Goal: Information Seeking & Learning: Find specific fact

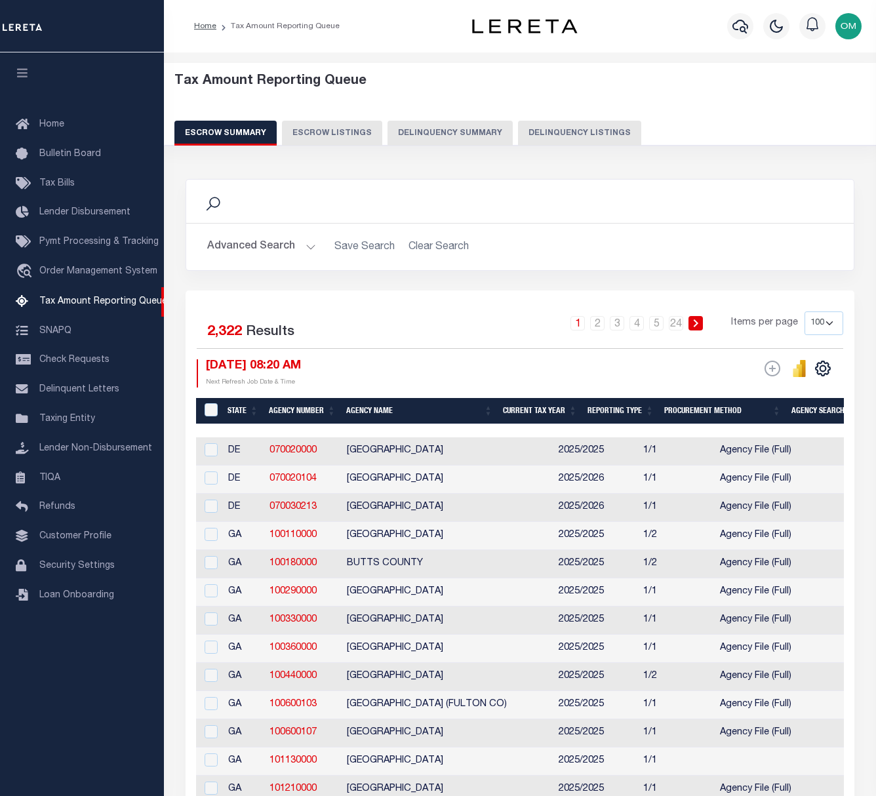
select select
select select "100"
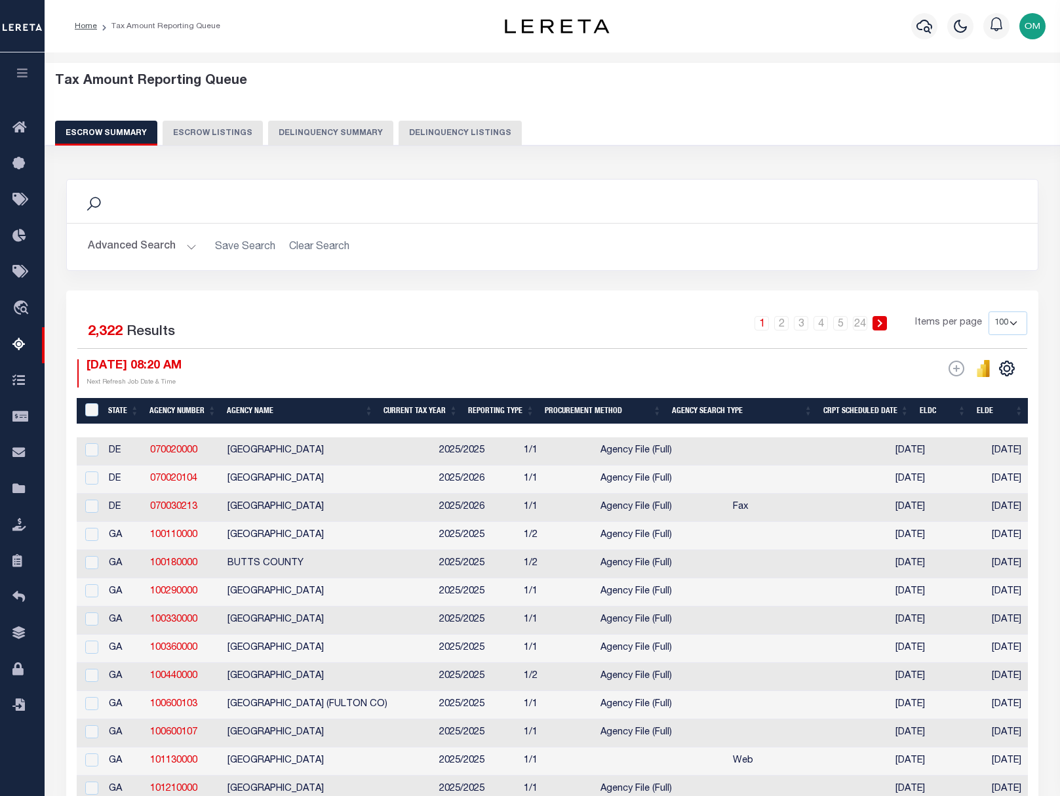
click at [186, 245] on button "Advanced Search" at bounding box center [142, 247] width 109 height 26
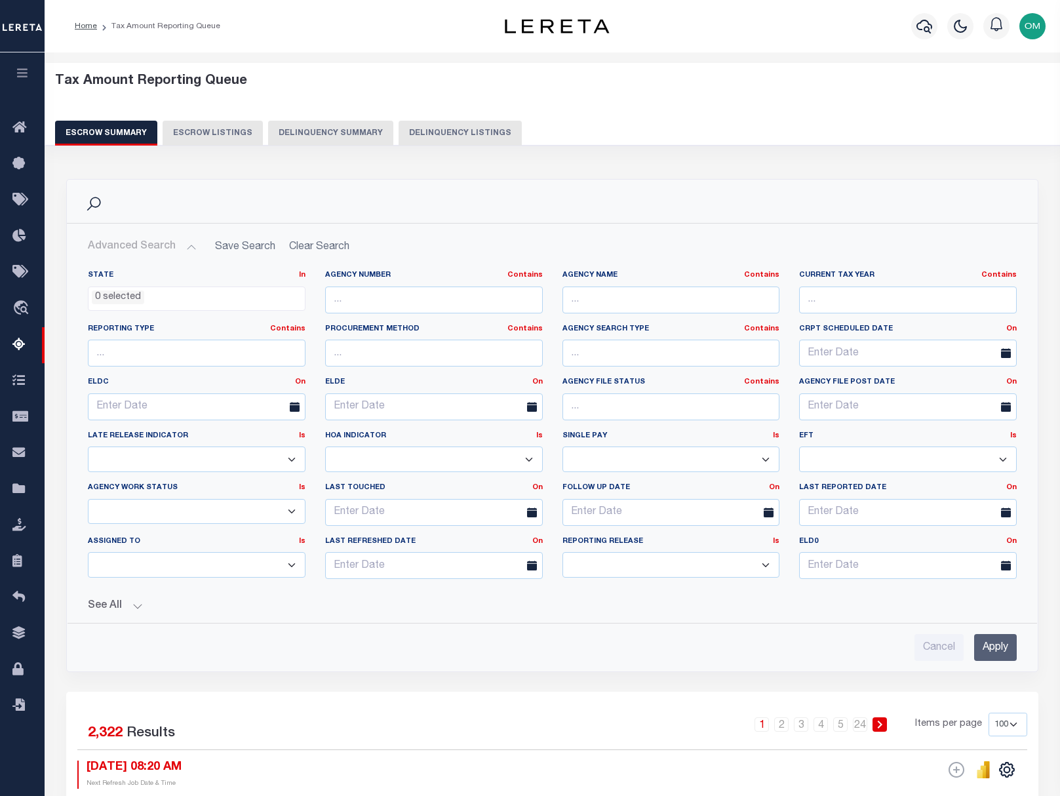
click at [18, 73] on icon "button" at bounding box center [22, 73] width 15 height 12
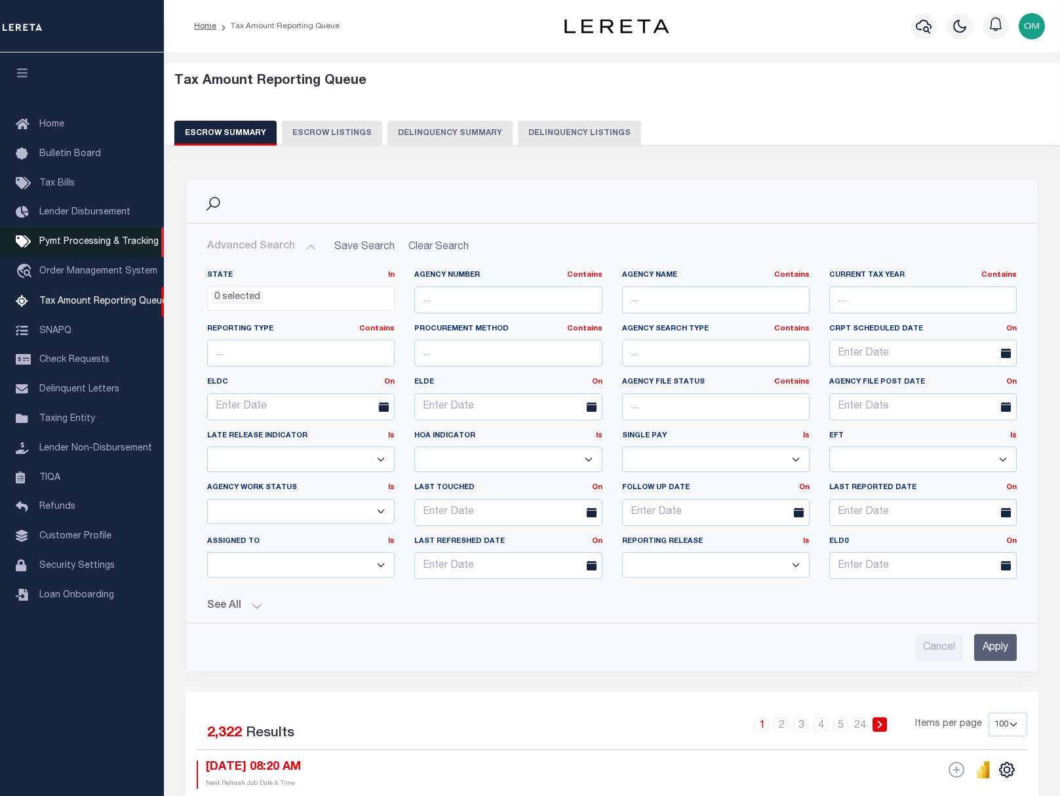
click at [104, 243] on span "Pymt Processing & Tracking" at bounding box center [98, 241] width 119 height 9
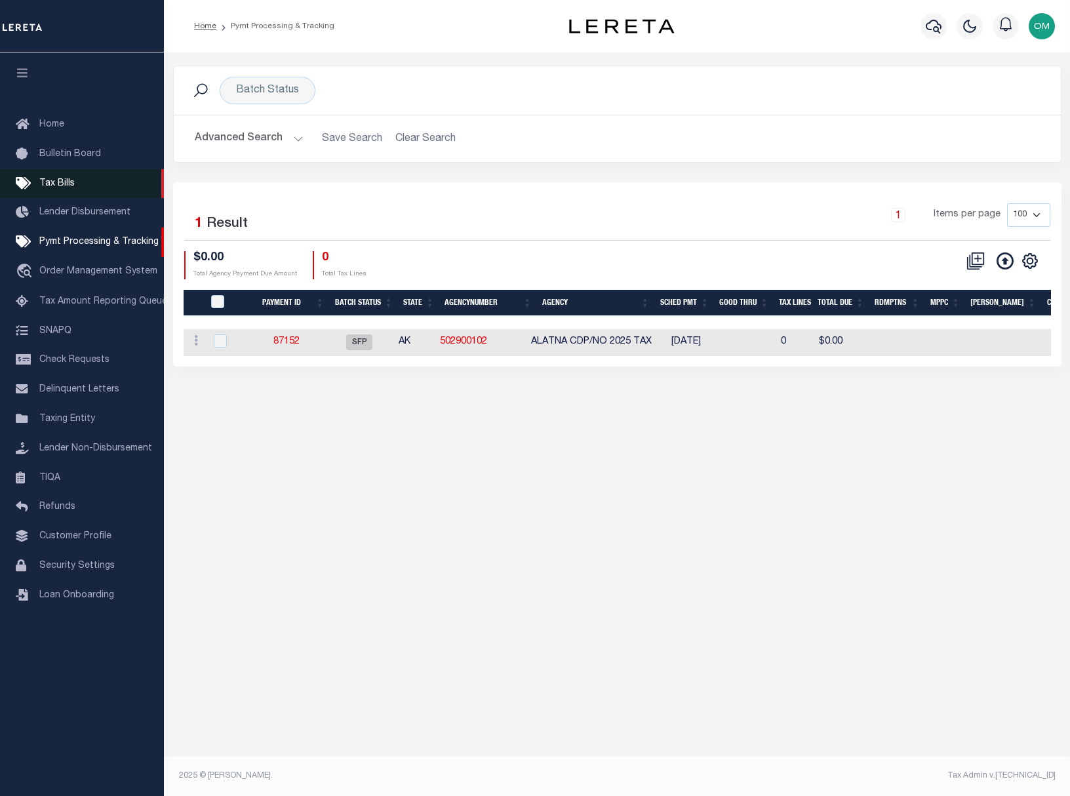
click at [72, 184] on span "Tax Bills" at bounding box center [56, 183] width 35 height 9
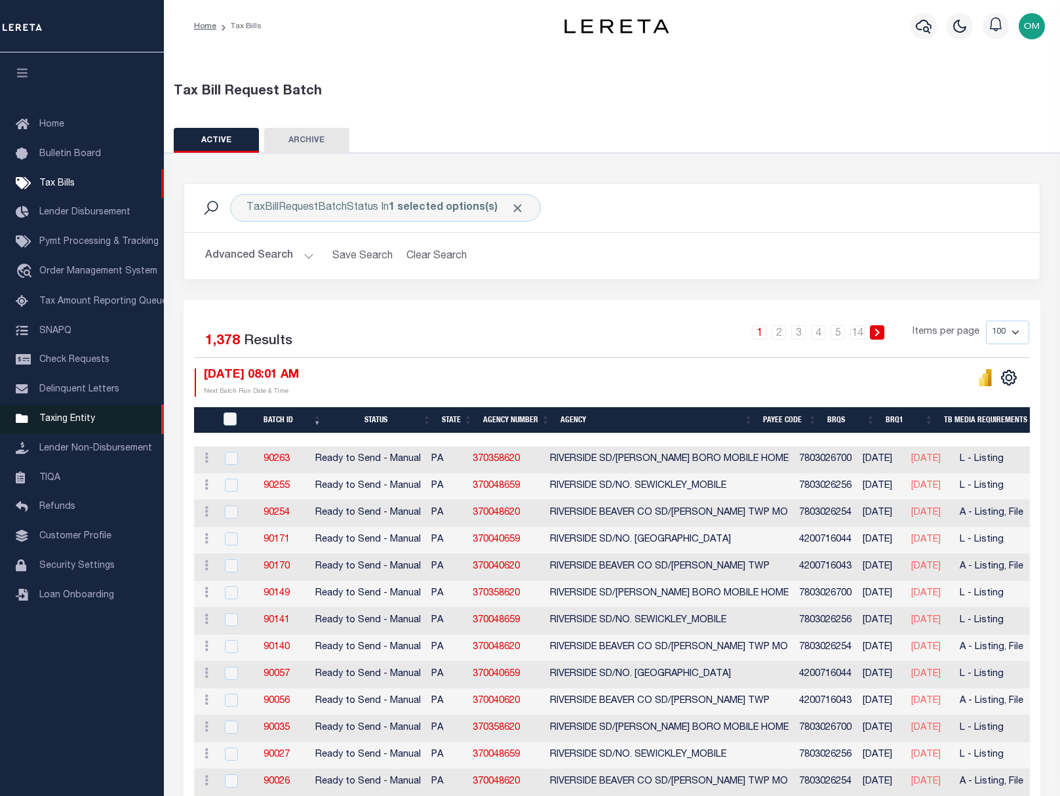
click at [83, 424] on span "Taxing Entity" at bounding box center [67, 418] width 56 height 9
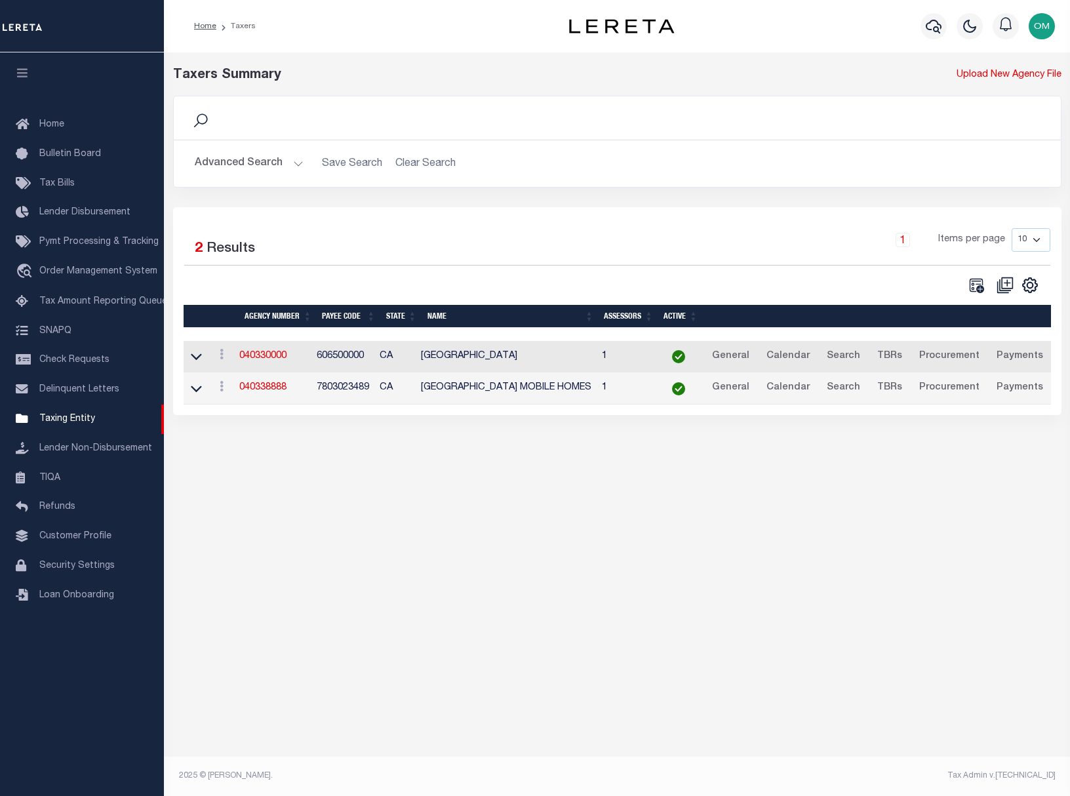
click at [292, 165] on button "Advanced Search" at bounding box center [249, 164] width 109 height 26
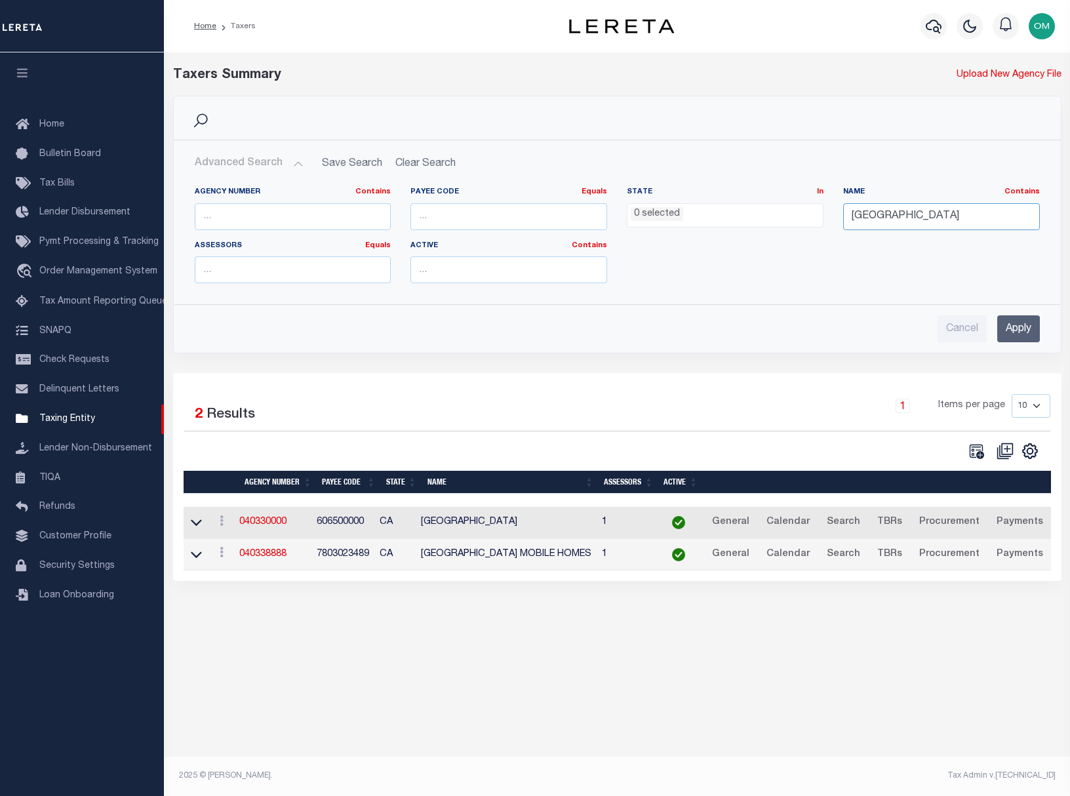
drag, startPoint x: 946, startPoint y: 220, endPoint x: 813, endPoint y: 232, distance: 133.7
click at [813, 232] on div "Agency Number Contains Contains Is Payee Code Equals Equals Is Not Equal To Is …" at bounding box center [617, 240] width 865 height 107
type input "multnomah"
click at [1011, 327] on input "Apply" at bounding box center [1018, 328] width 43 height 27
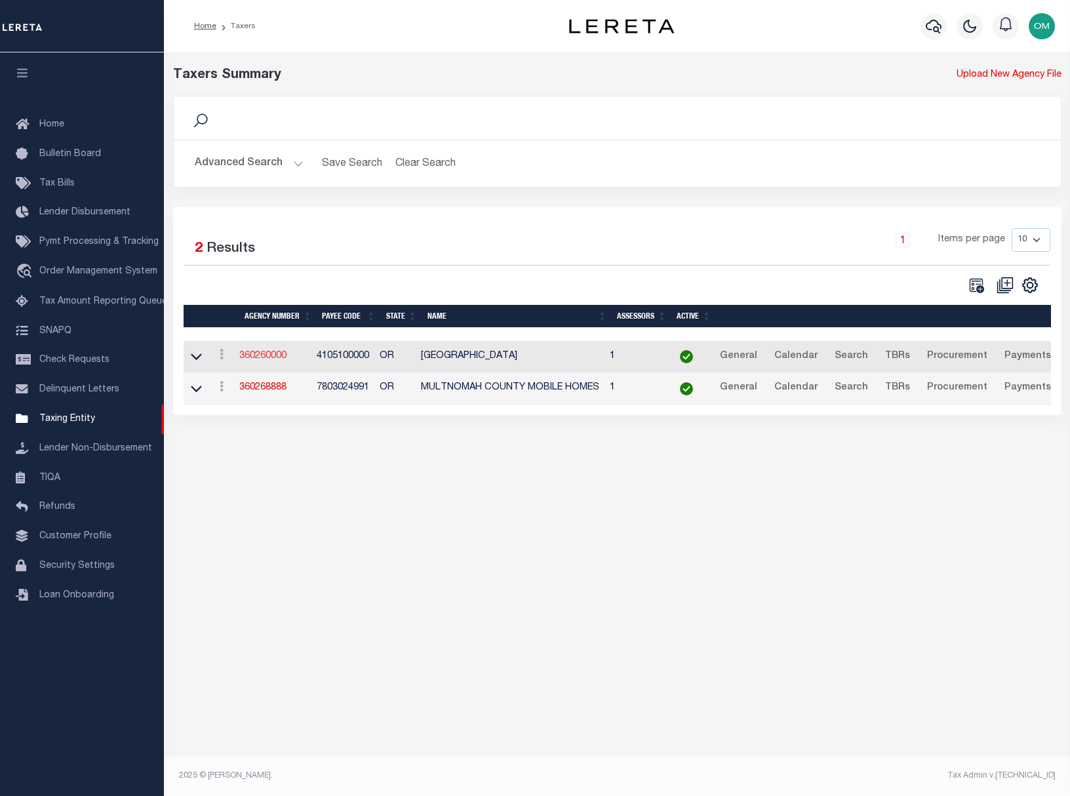
click at [273, 357] on link "360260000" at bounding box center [262, 356] width 47 height 9
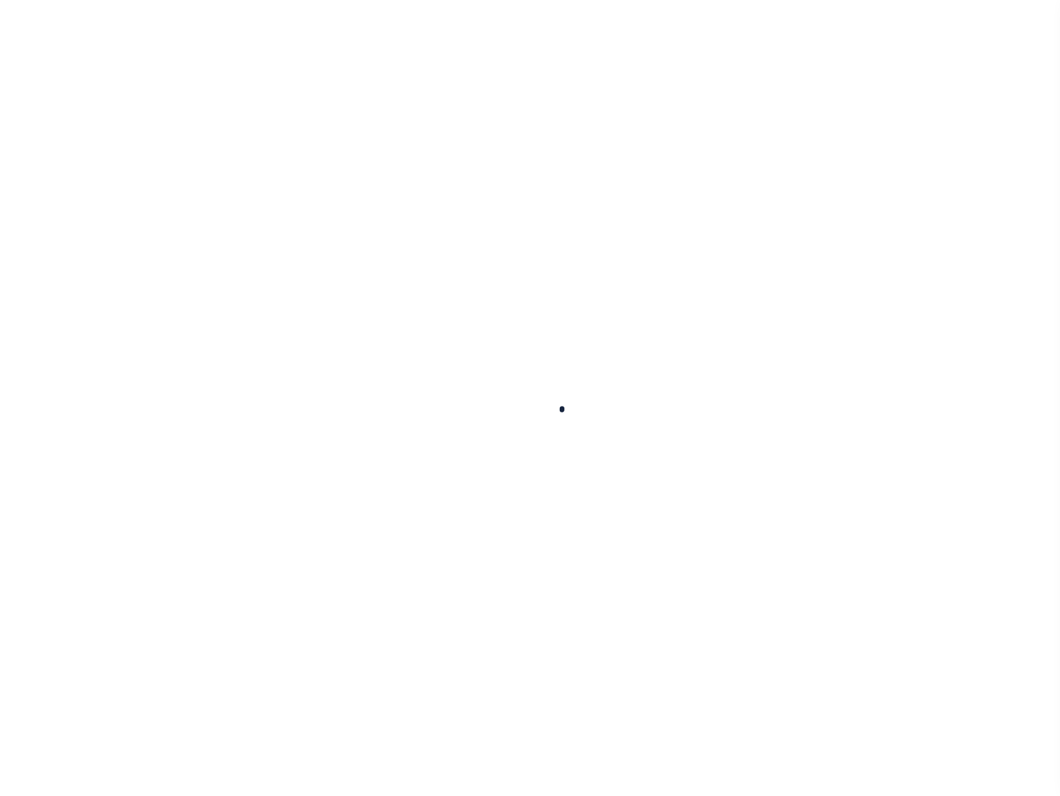
select select
checkbox input "false"
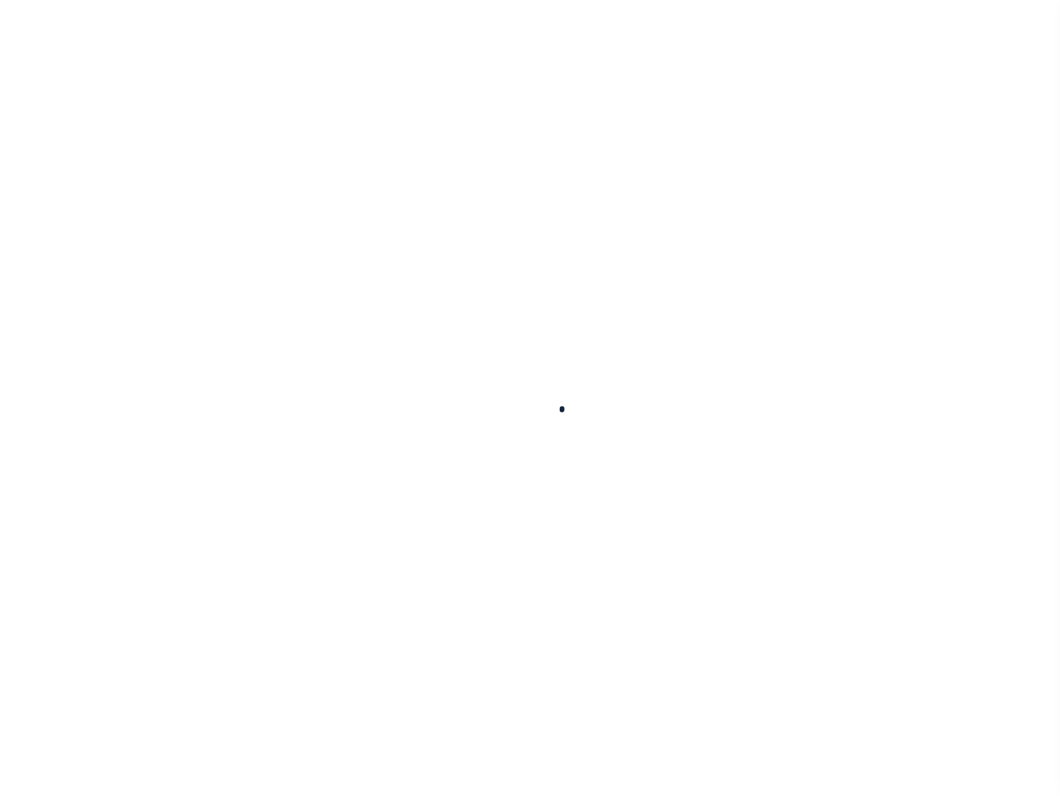
checkbox input "false"
type input "4105100000"
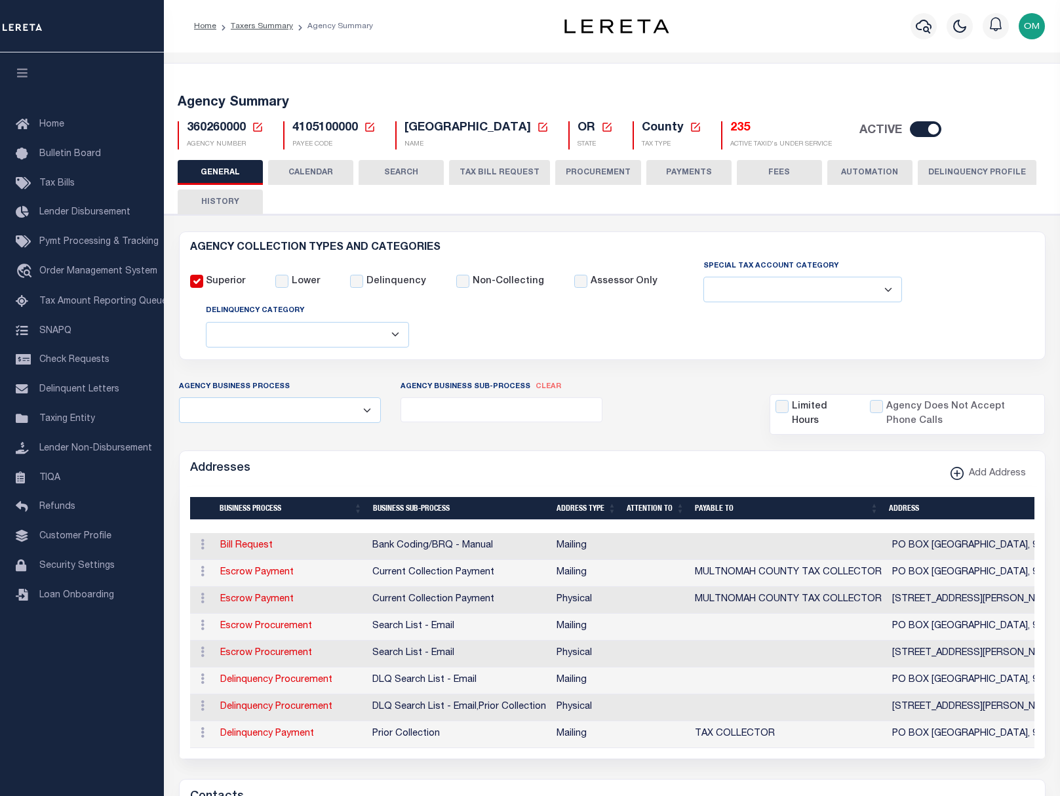
click at [339, 173] on button "CALENDAR" at bounding box center [310, 172] width 85 height 25
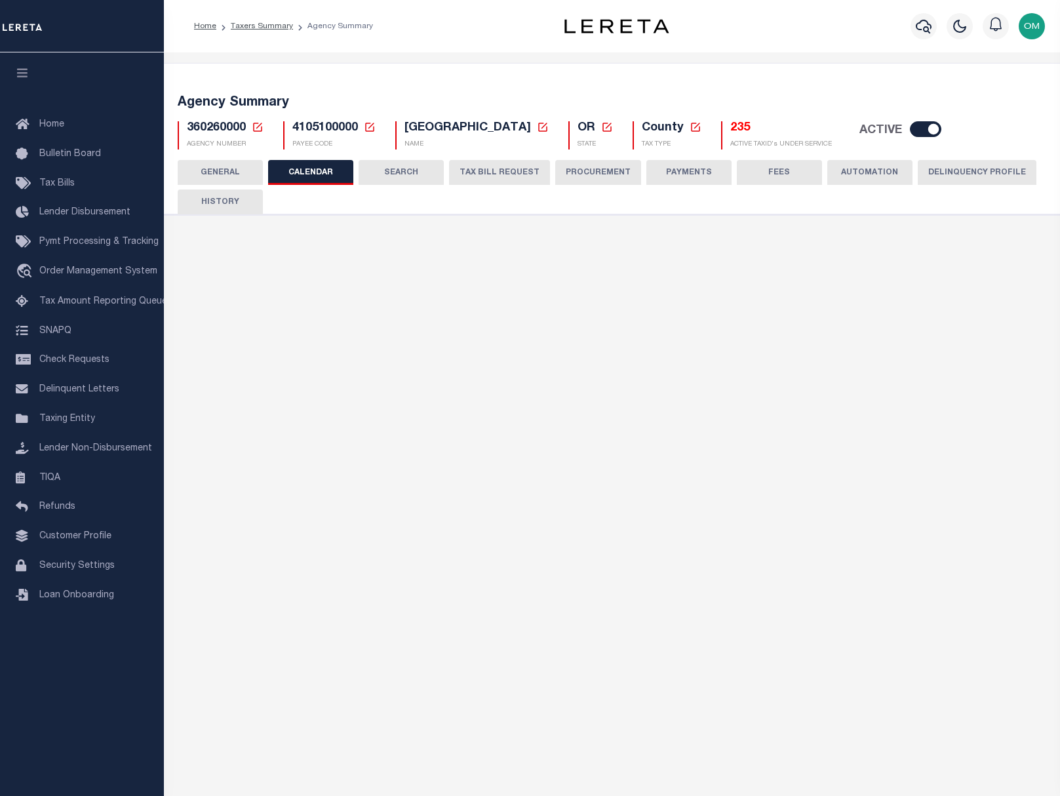
checkbox input "false"
type input "2"
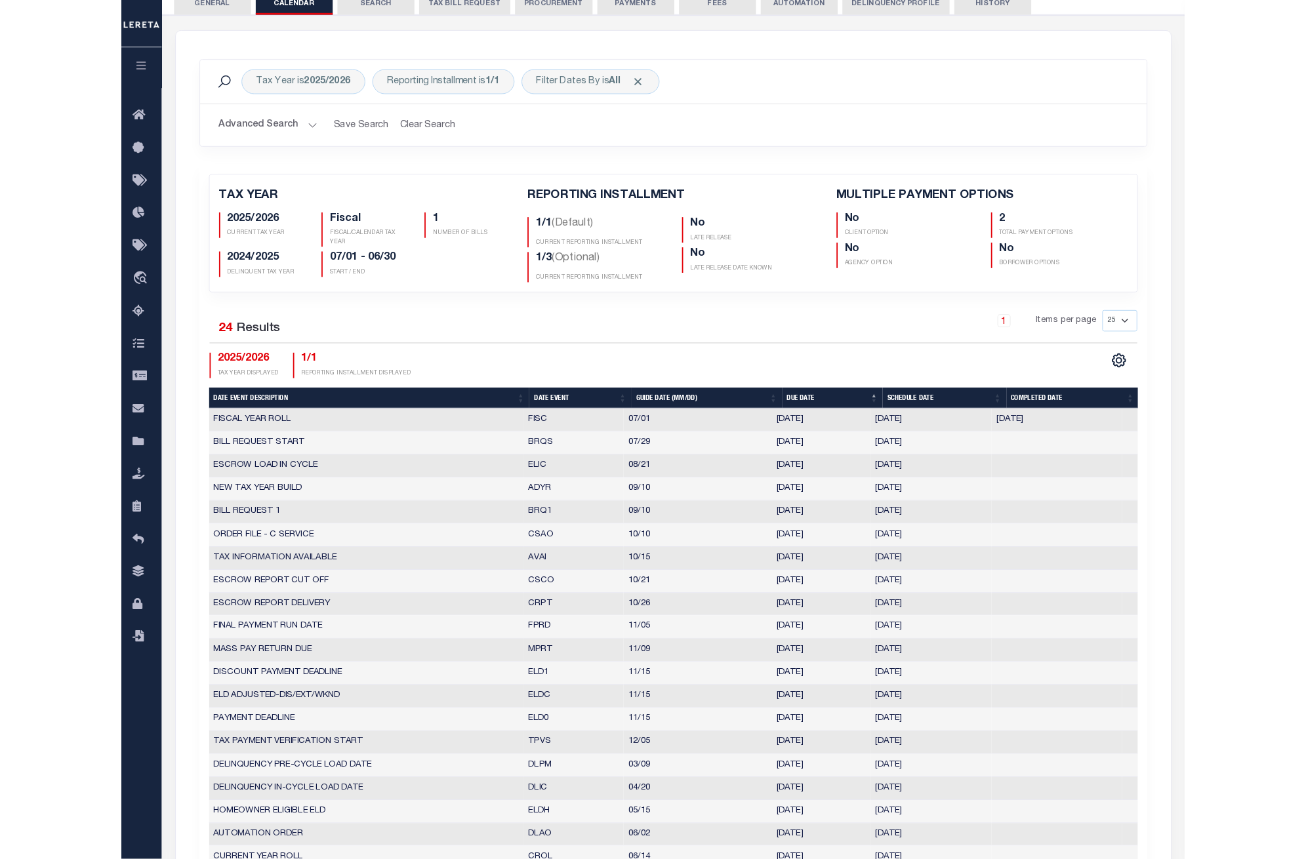
scroll to position [96, 0]
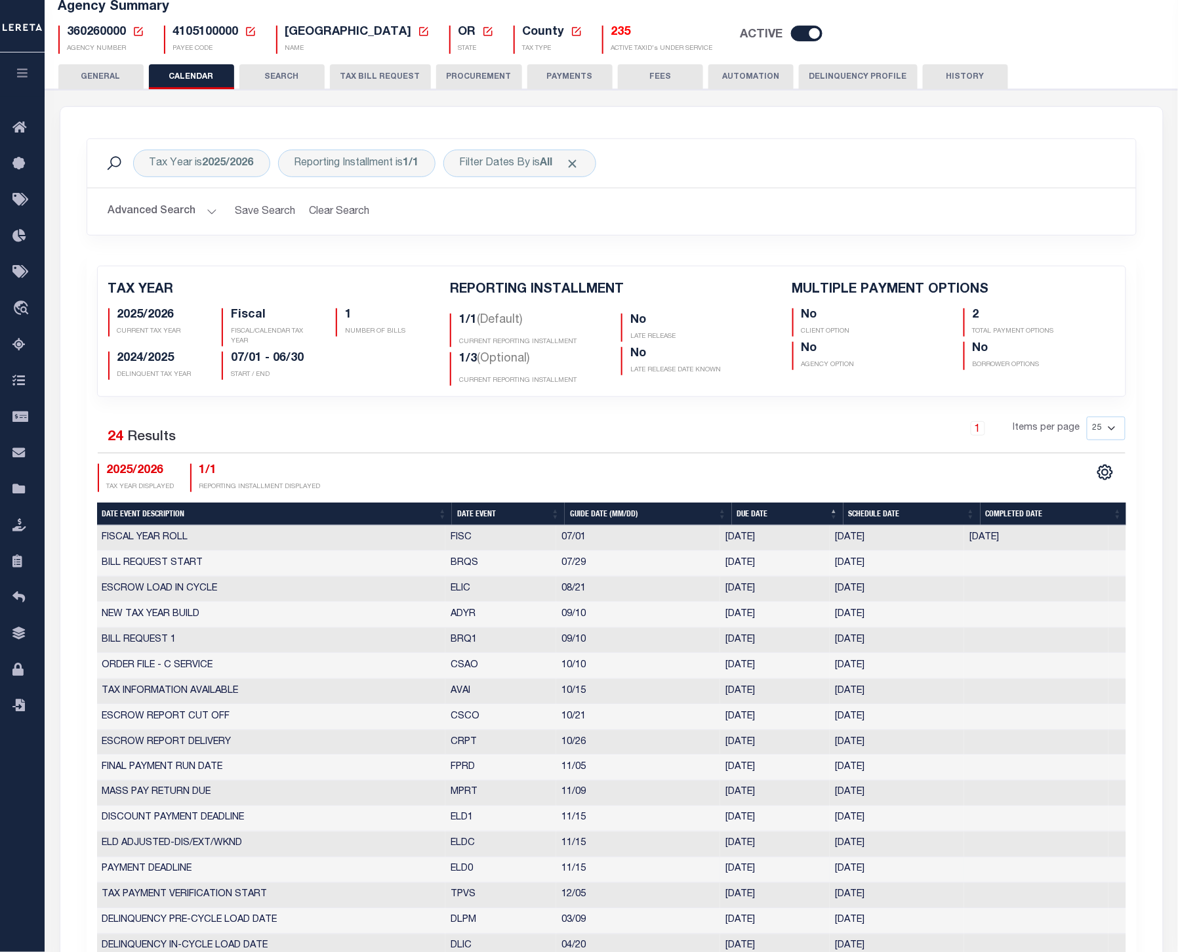
click at [992, 796] on td at bounding box center [1036, 870] width 144 height 26
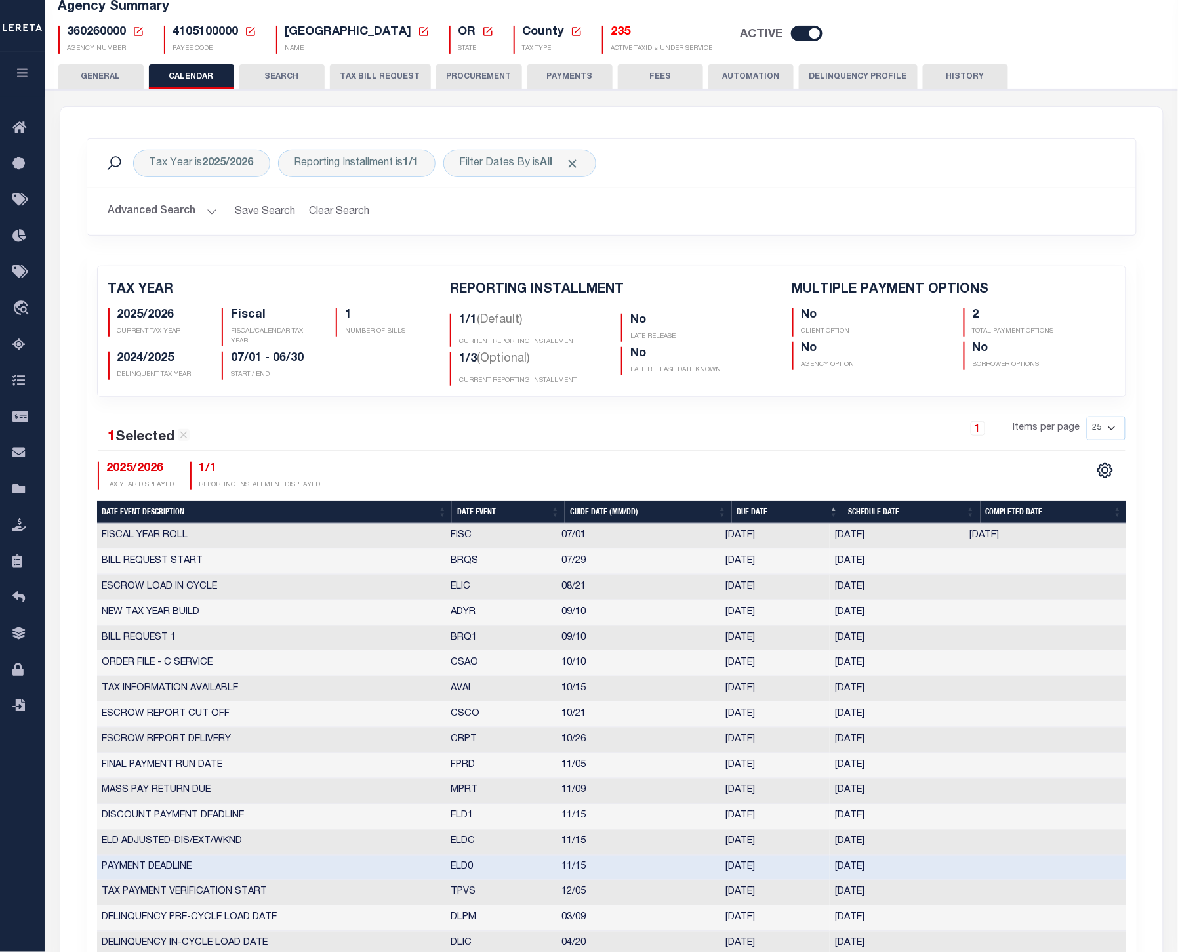
click at [711, 434] on div "1 Items per page 25 50 125 150 175 200" at bounding box center [742, 433] width 766 height 34
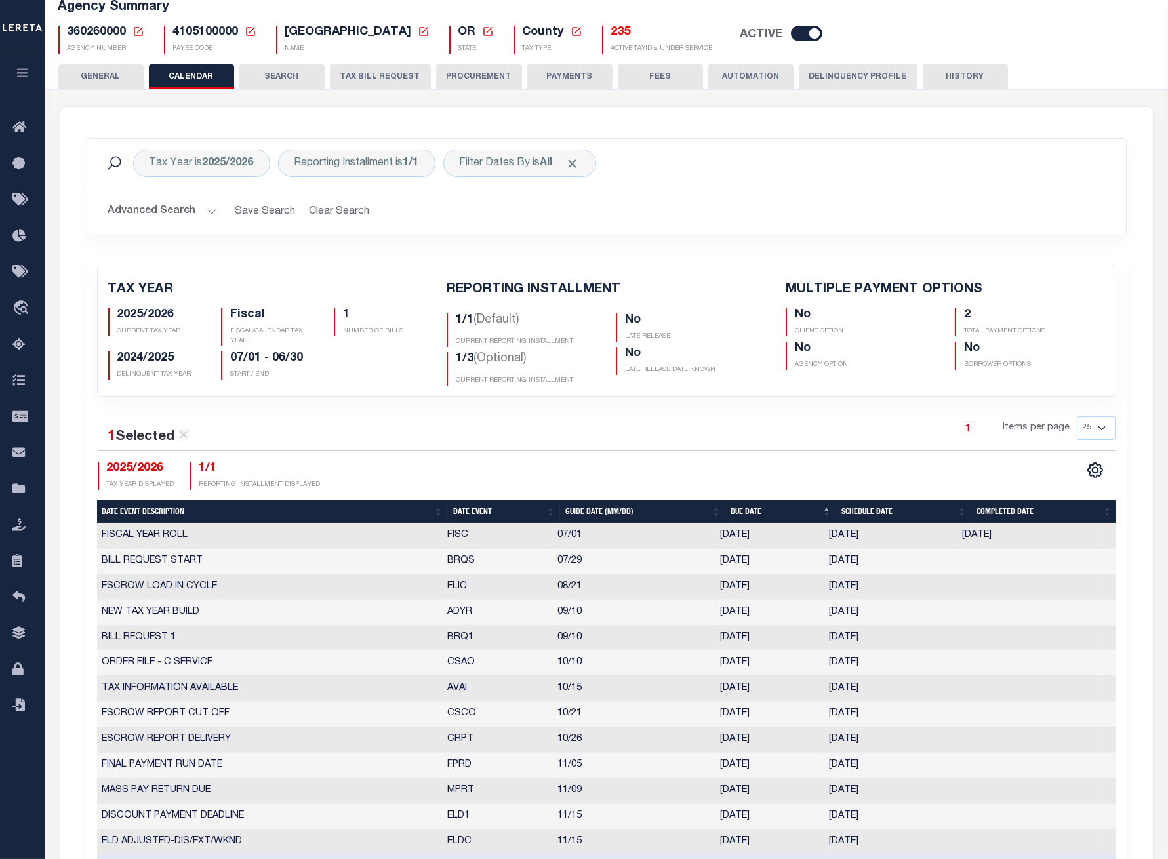
click at [101, 26] on span "360260000" at bounding box center [97, 32] width 59 height 12
copy h5 "360260000"
click at [56, 796] on div "AGENCY COLLECTION TYPES AND CATEGORIES Superior Lower Delinquency Non-Collectin…" at bounding box center [607, 848] width 1128 height 1518
click at [18, 72] on icon "button" at bounding box center [22, 73] width 15 height 12
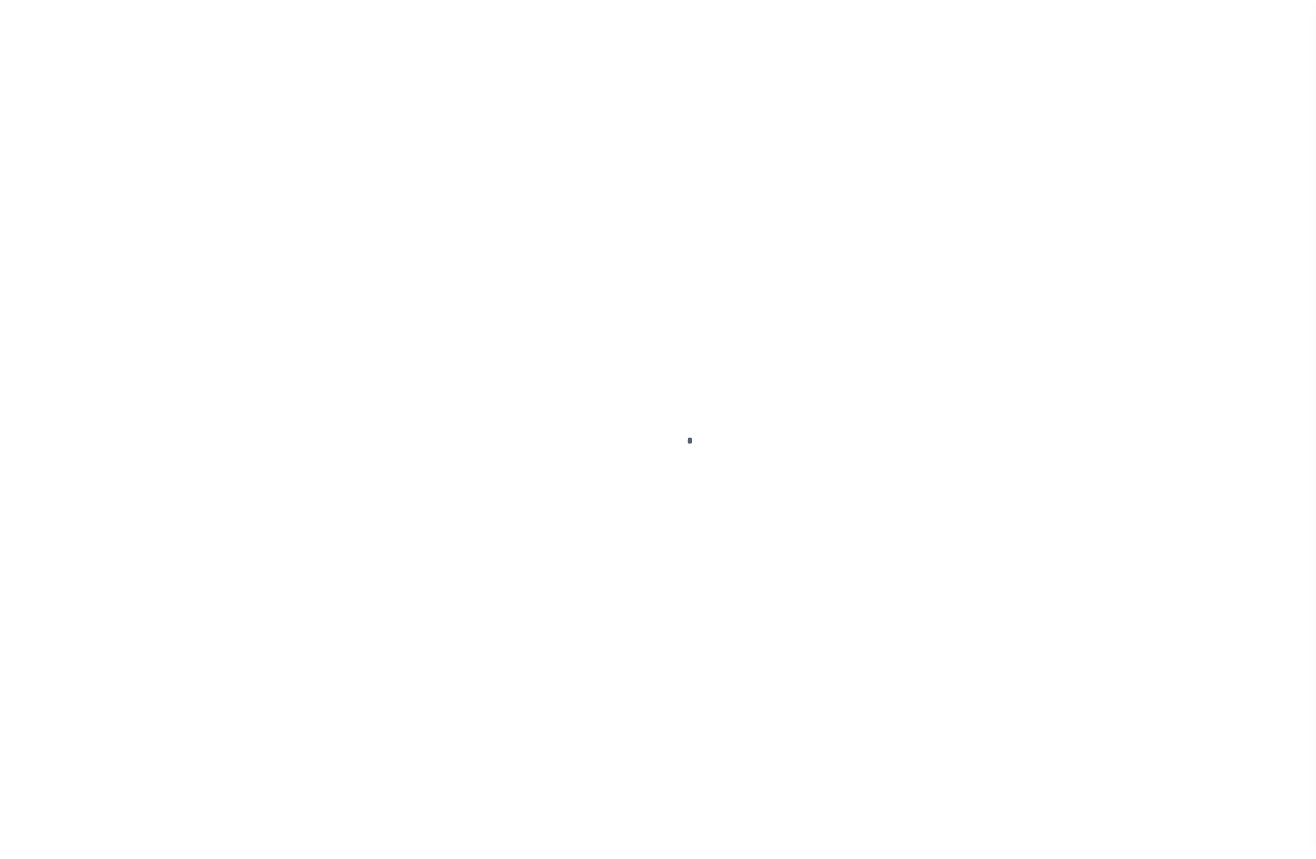
select select
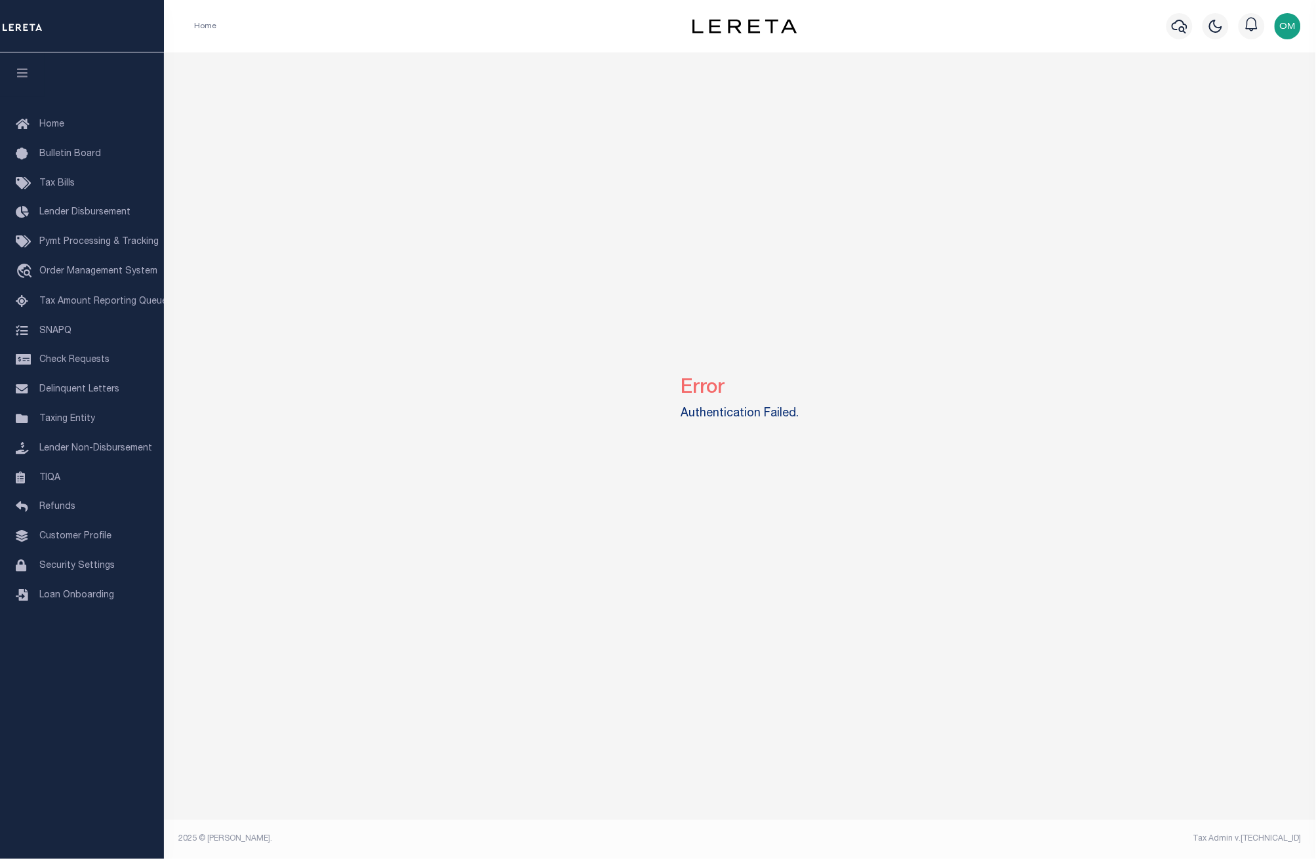
click at [1182, 788] on div "Error Authentication Failed. Mentions and Notifications See All" at bounding box center [740, 438] width 1152 height 773
click at [70, 119] on link "Home" at bounding box center [82, 125] width 164 height 30
click at [75, 147] on link "Bulletin Board" at bounding box center [82, 155] width 164 height 30
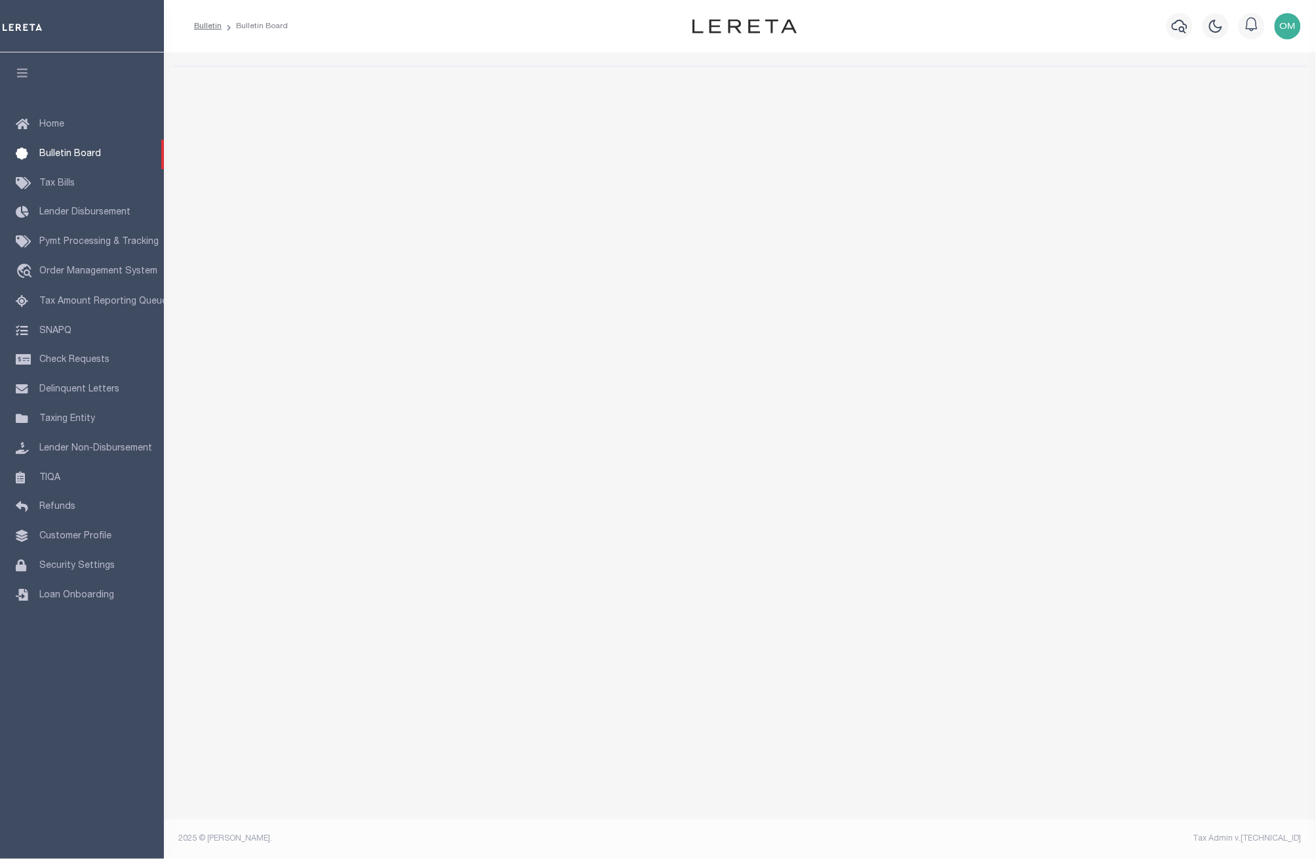
select select "50"
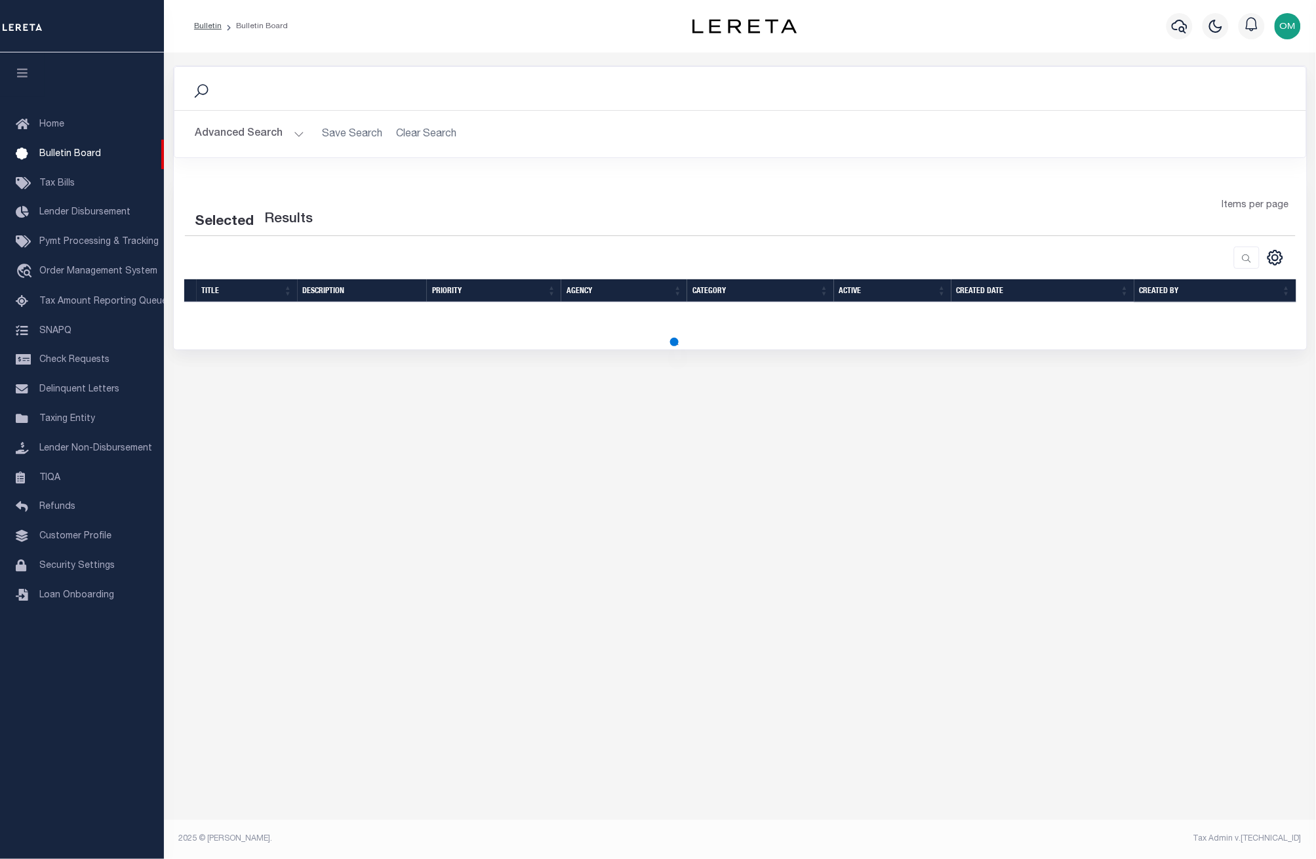
select select "50"
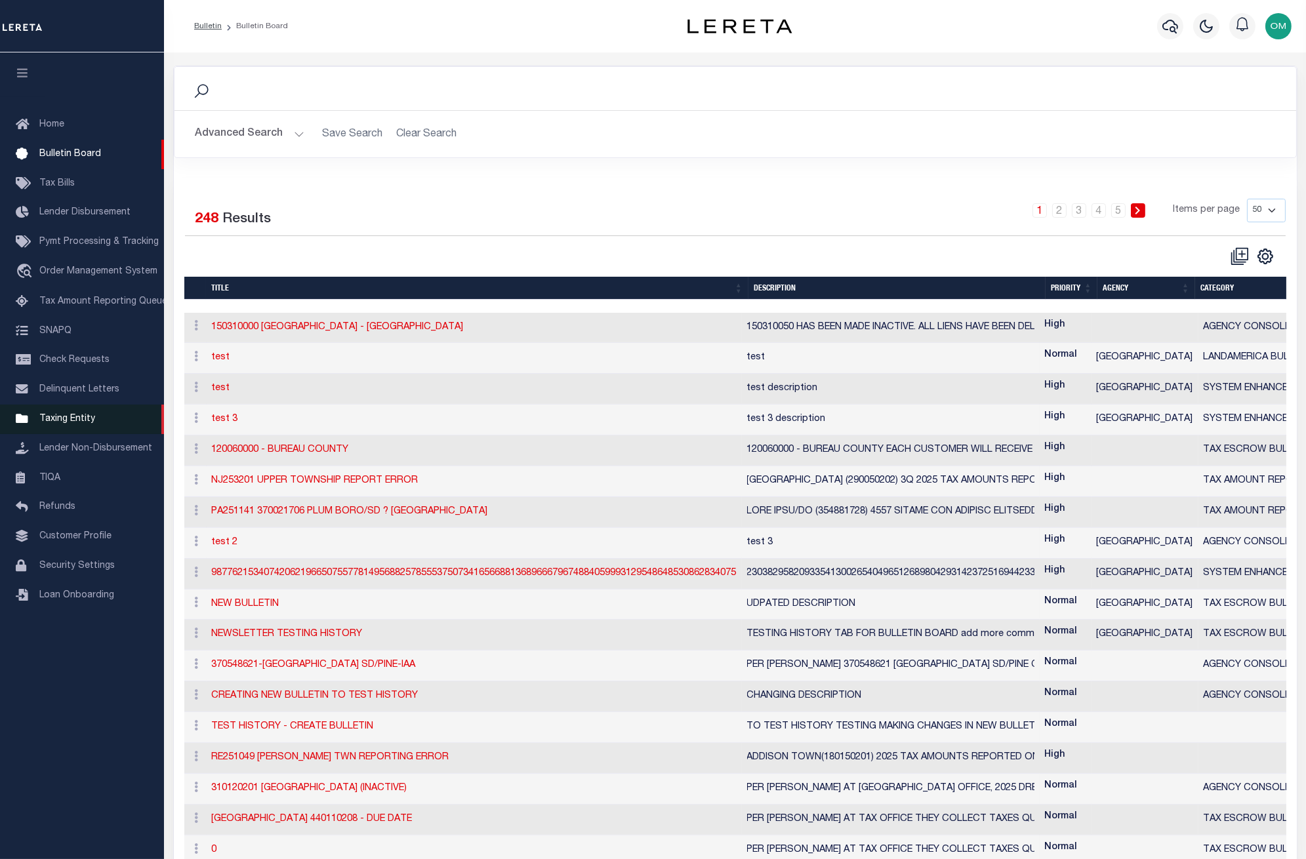
click at [101, 417] on link "Taxing Entity" at bounding box center [82, 420] width 164 height 30
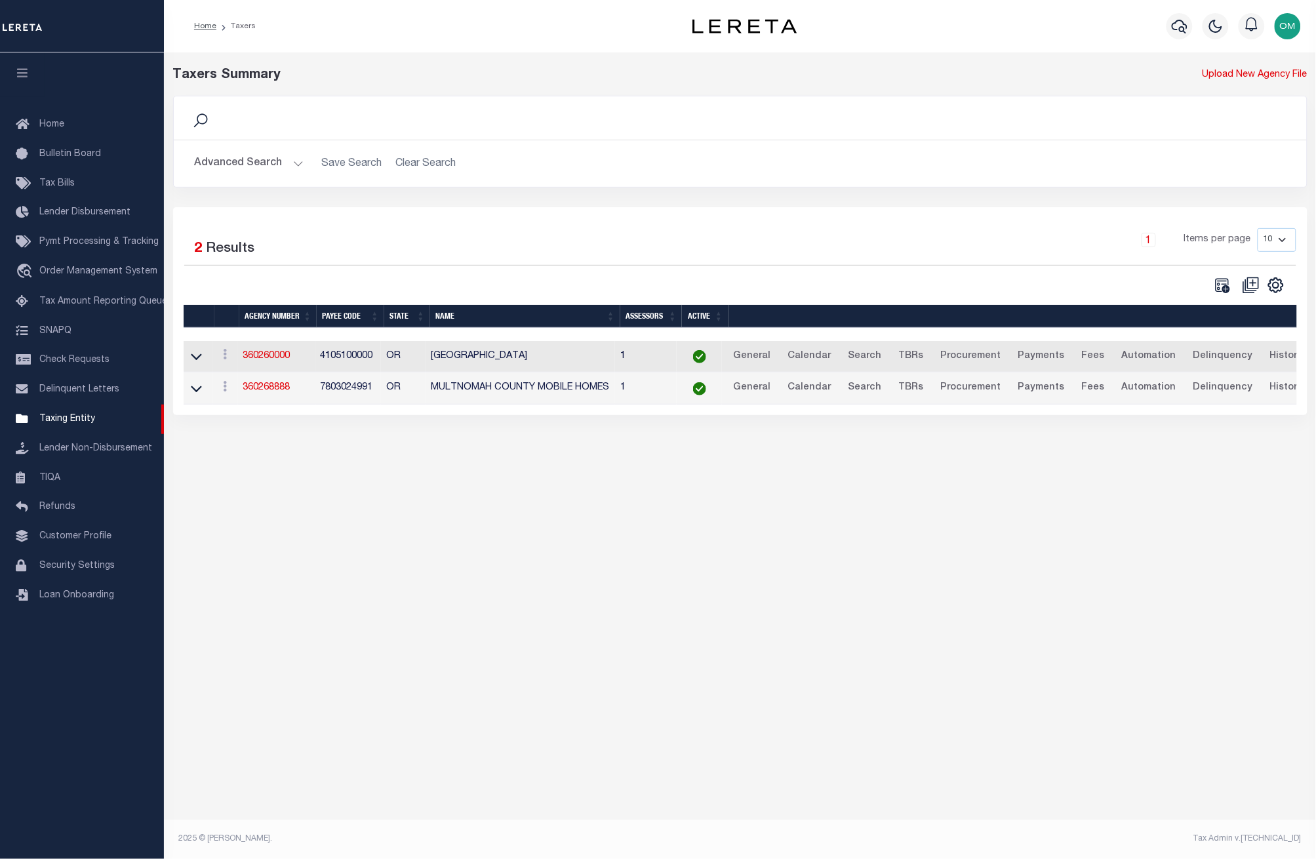
click at [286, 161] on button "Advanced Search" at bounding box center [249, 164] width 109 height 26
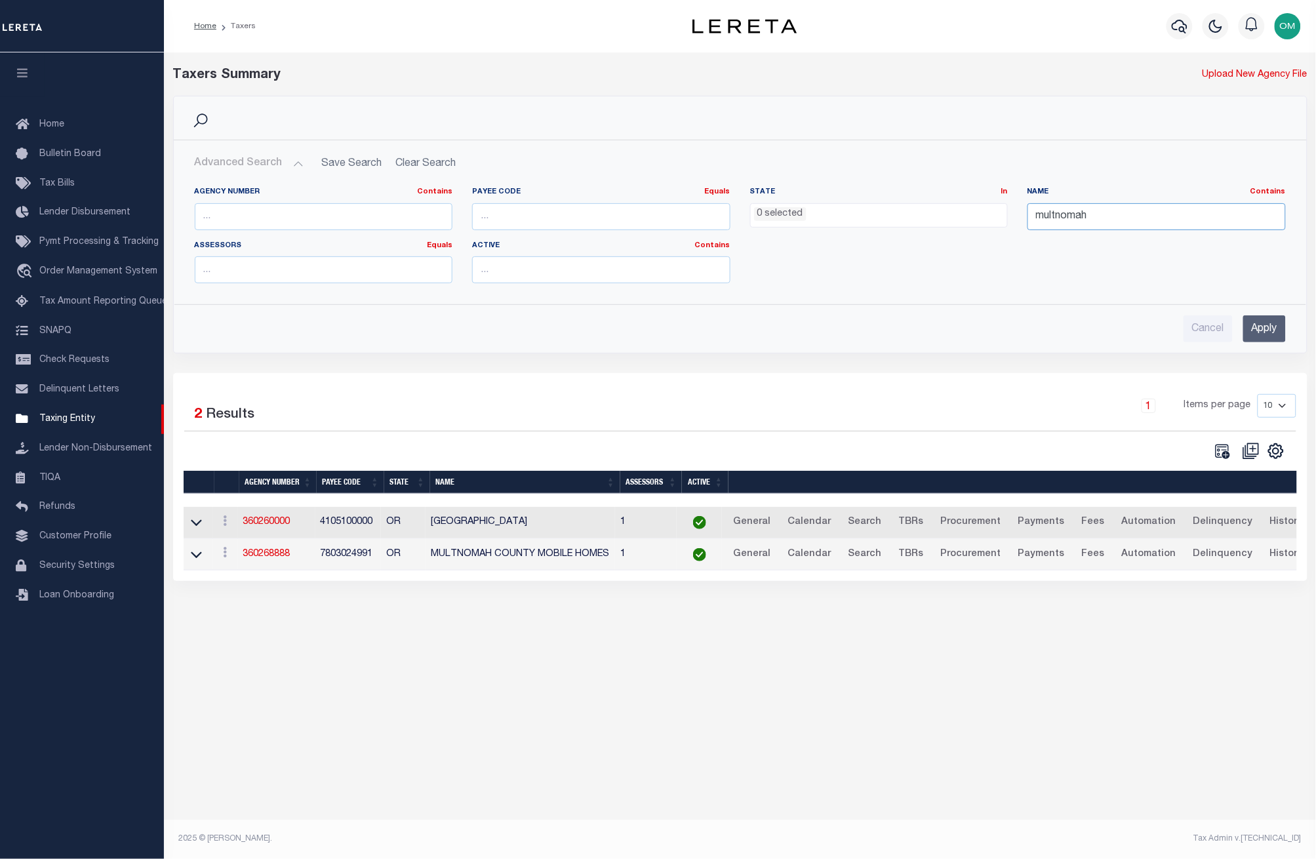
drag, startPoint x: 1135, startPoint y: 211, endPoint x: 1008, endPoint y: 227, distance: 128.3
click at [1008, 227] on div "Agency Number Contains Contains Is Payee Code Equals Equals Is Not Equal To Is …" at bounding box center [740, 240] width 1111 height 107
type input "travis"
click at [1264, 327] on input "Apply" at bounding box center [1264, 328] width 43 height 27
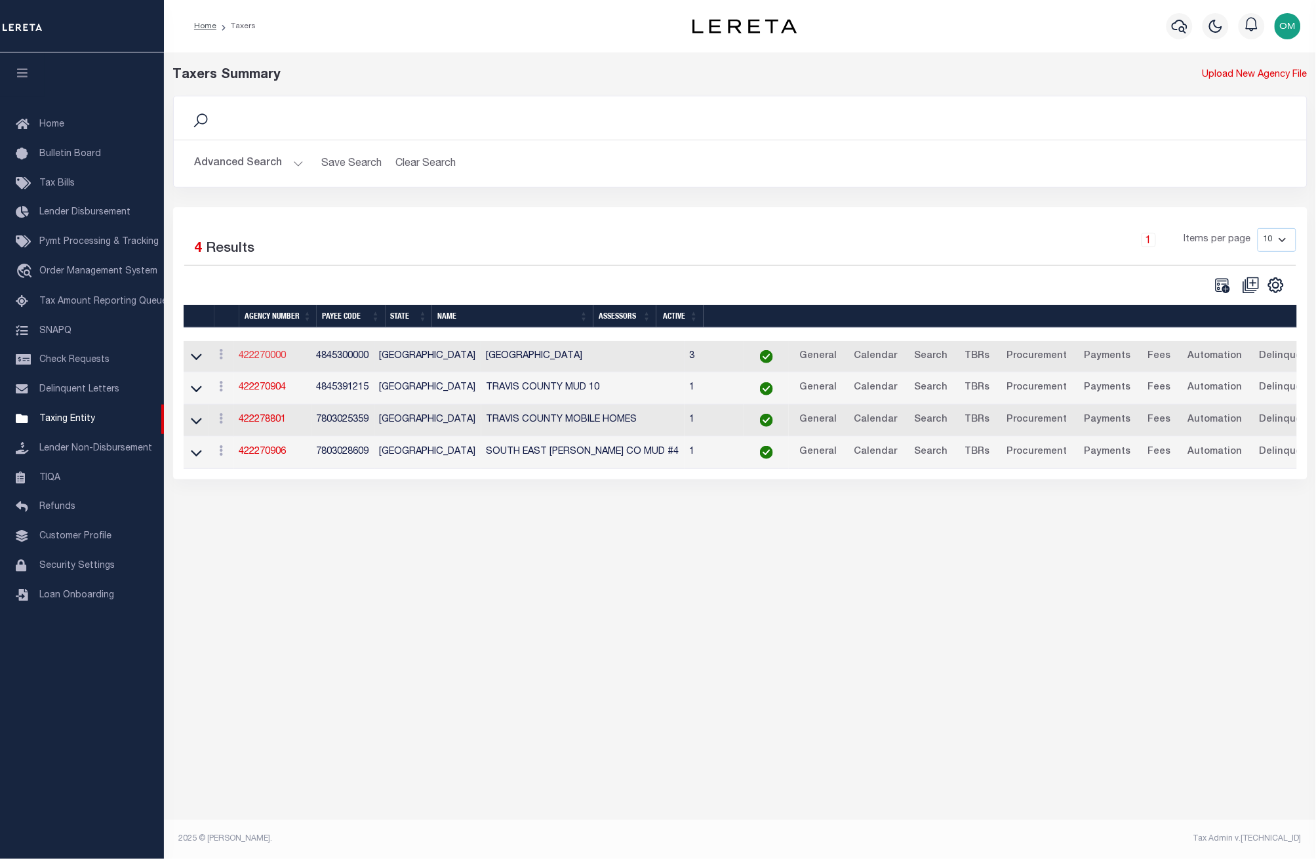
click at [266, 358] on link "422270000" at bounding box center [262, 356] width 47 height 9
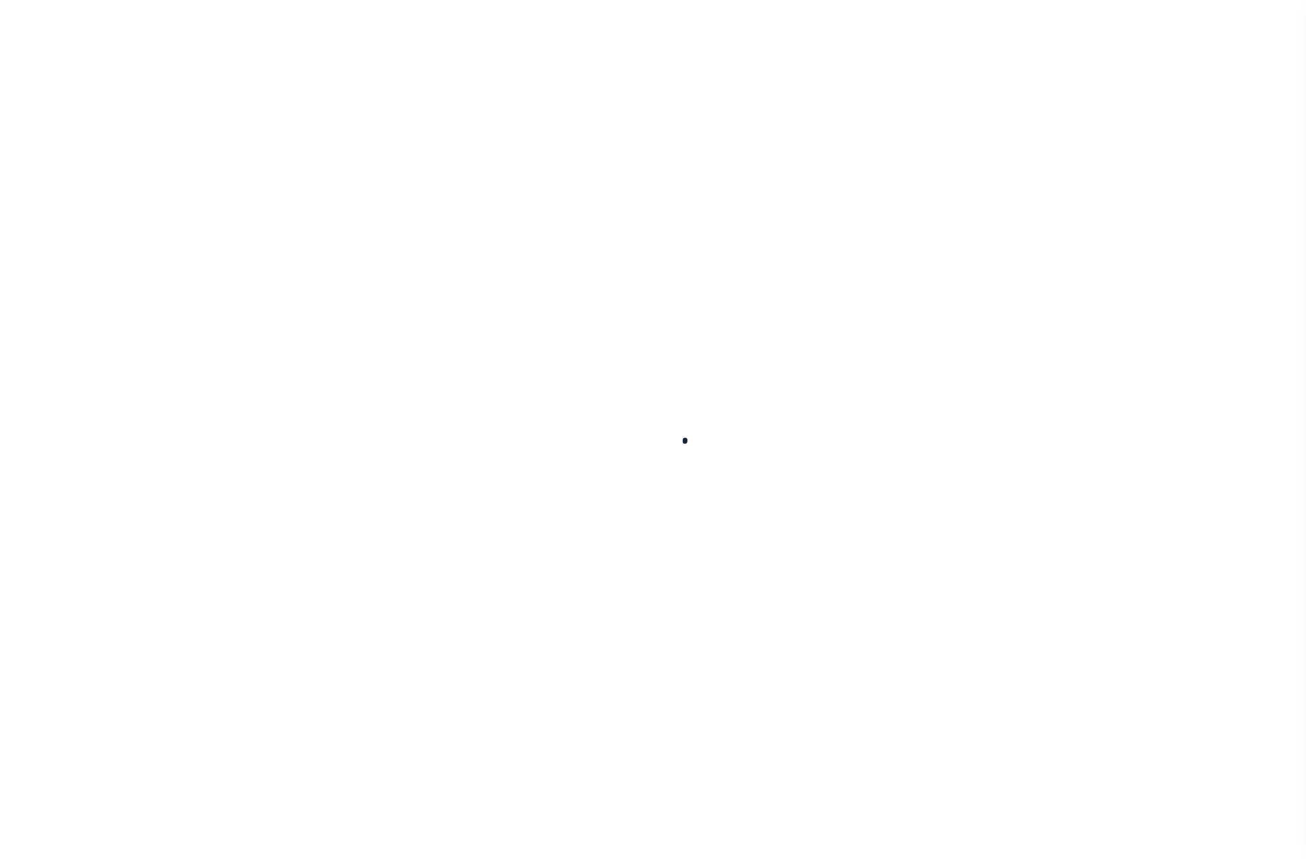
select select
checkbox input "false"
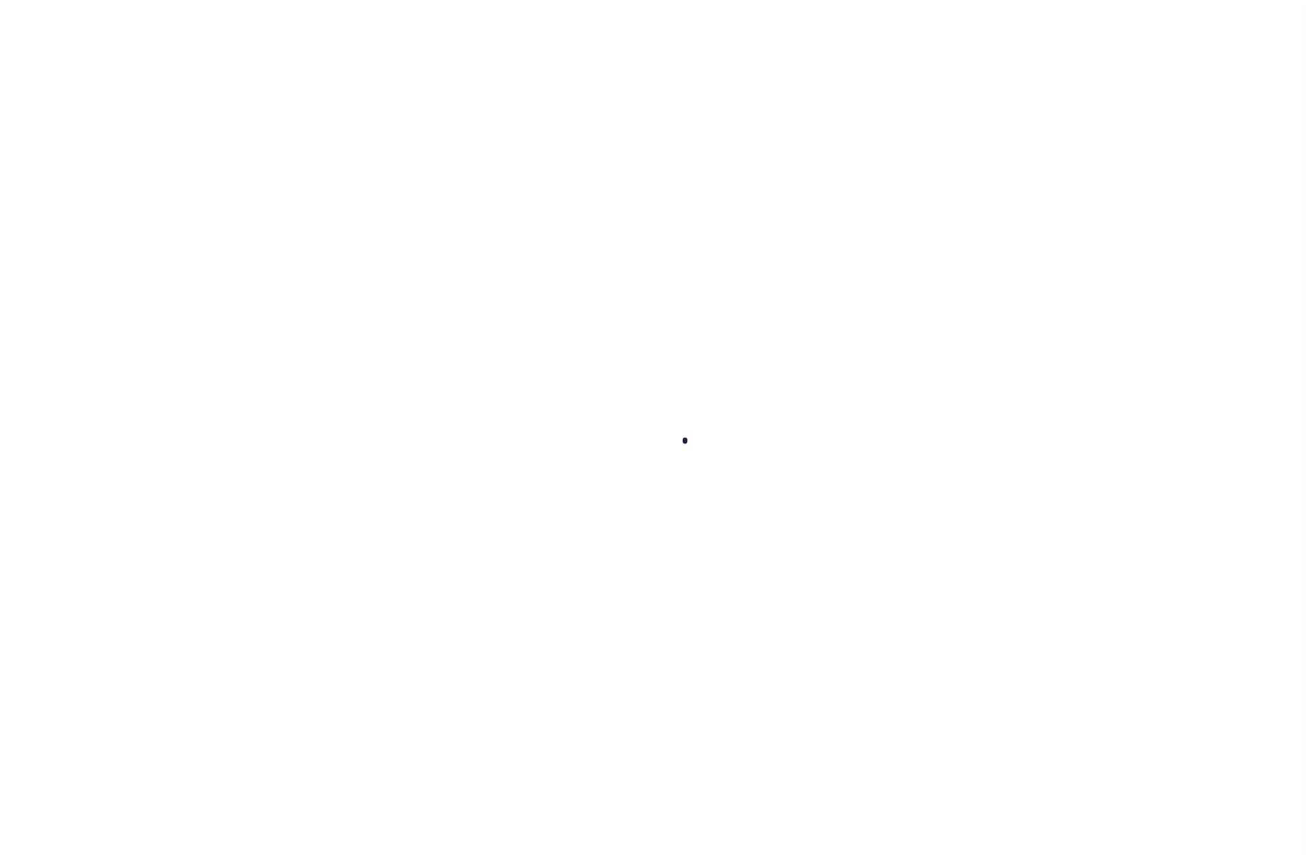
checkbox input "false"
type input "4845300000"
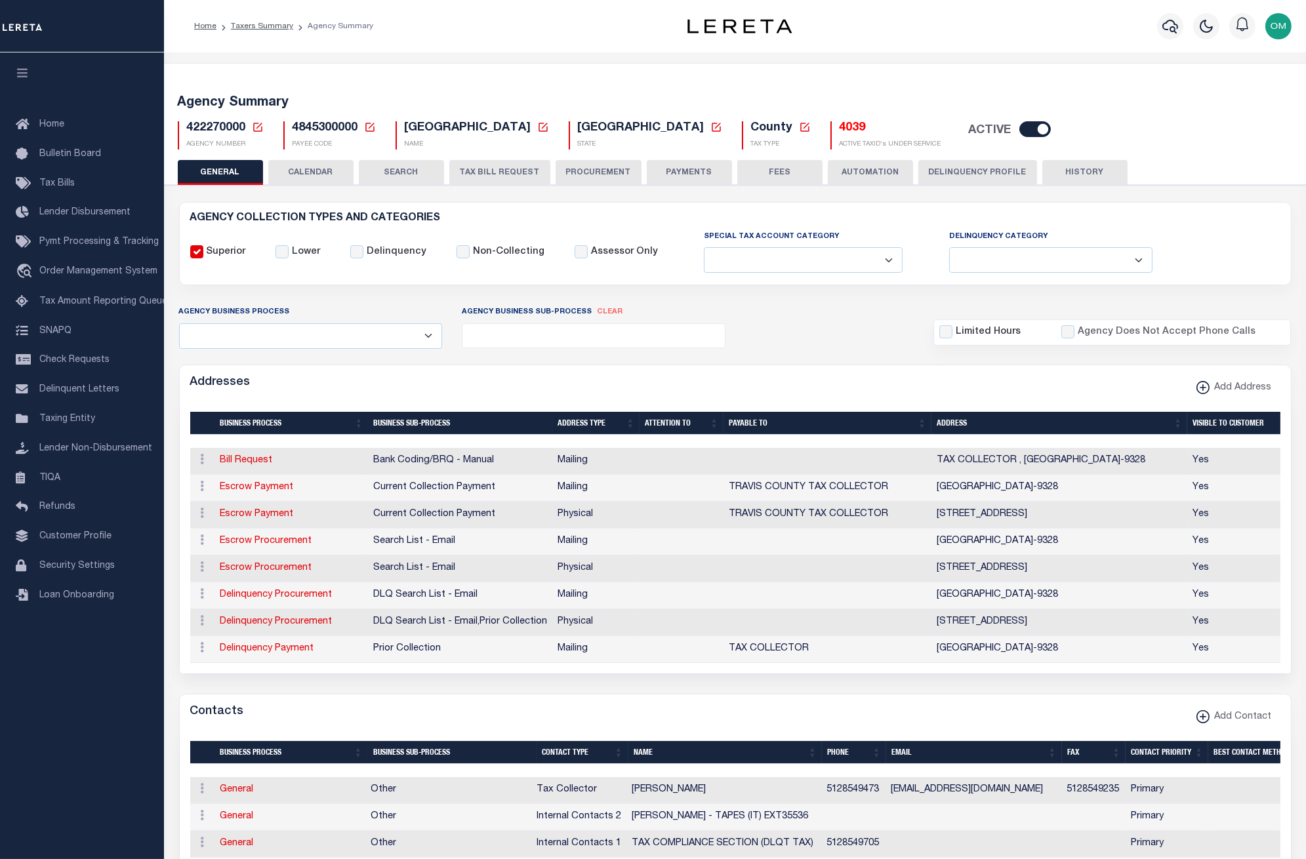
click at [318, 178] on button "CALENDAR" at bounding box center [310, 172] width 85 height 25
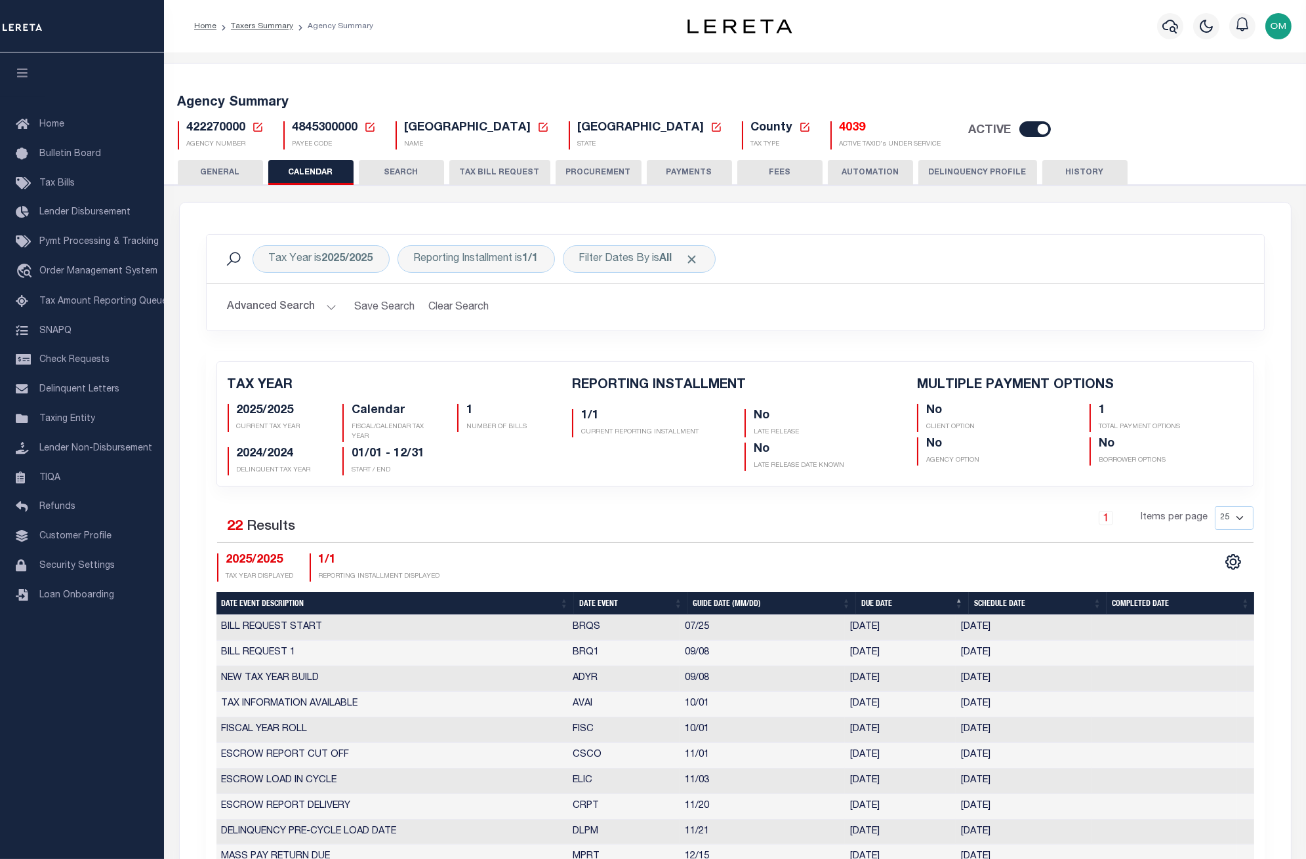
checkbox input "false"
type input "1"
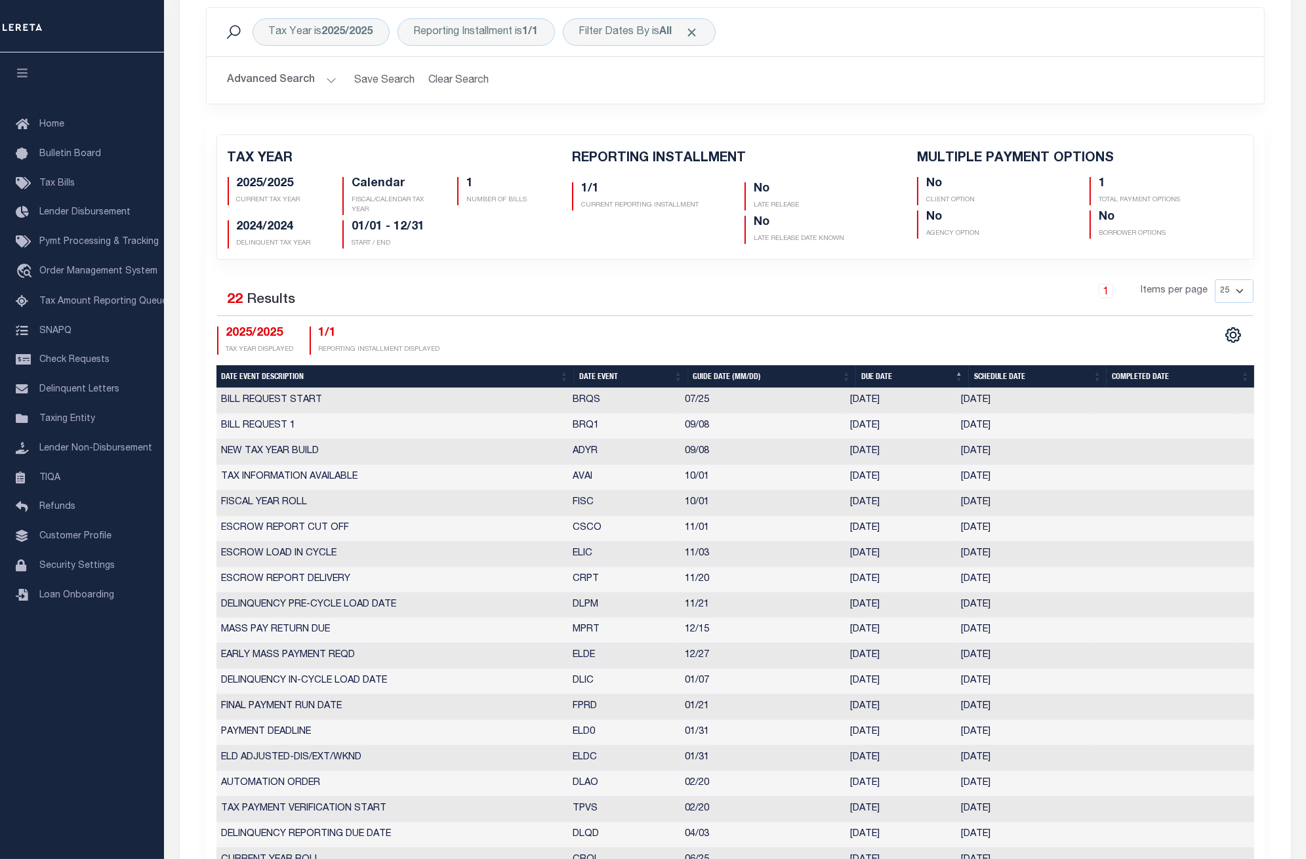
scroll to position [218, 0]
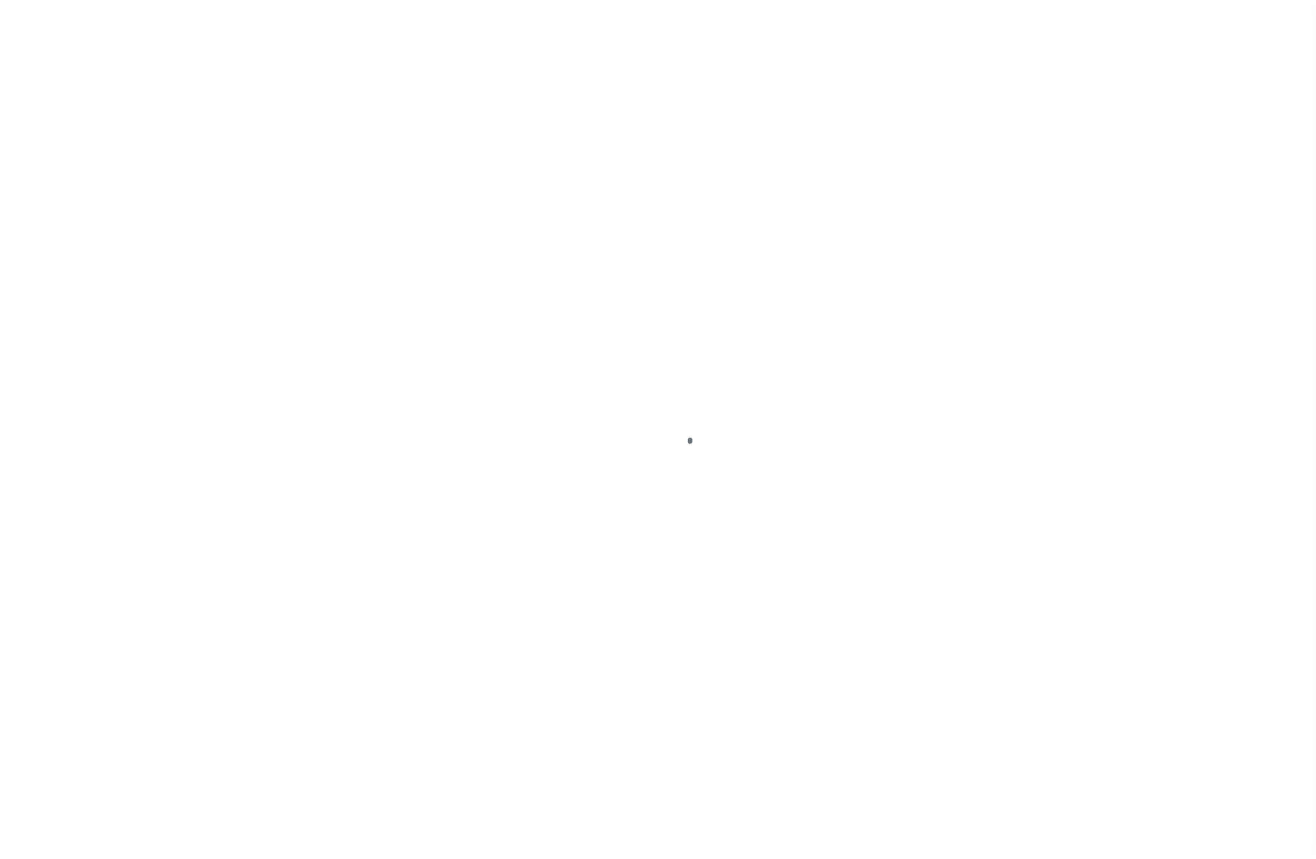
select select
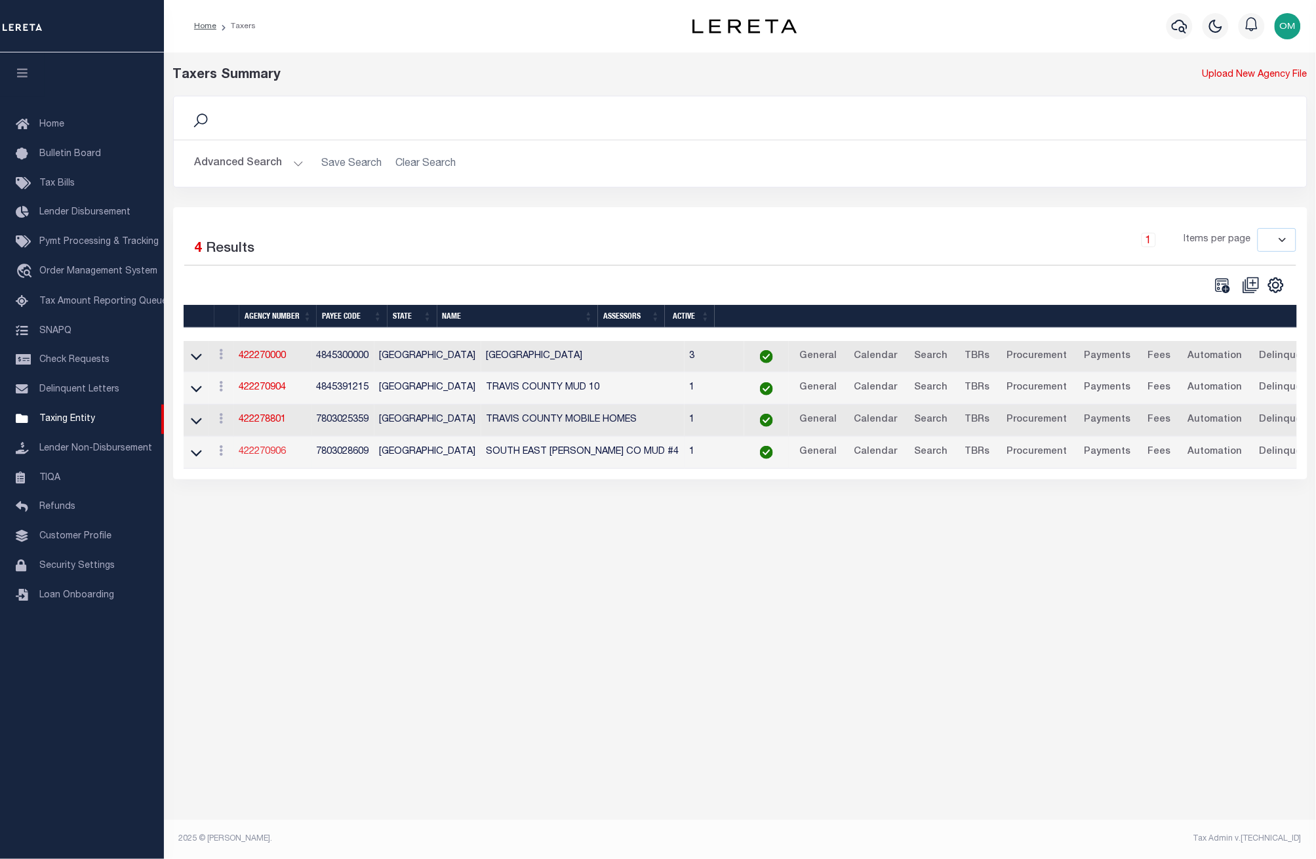
click at [278, 455] on link "422270906" at bounding box center [262, 451] width 47 height 9
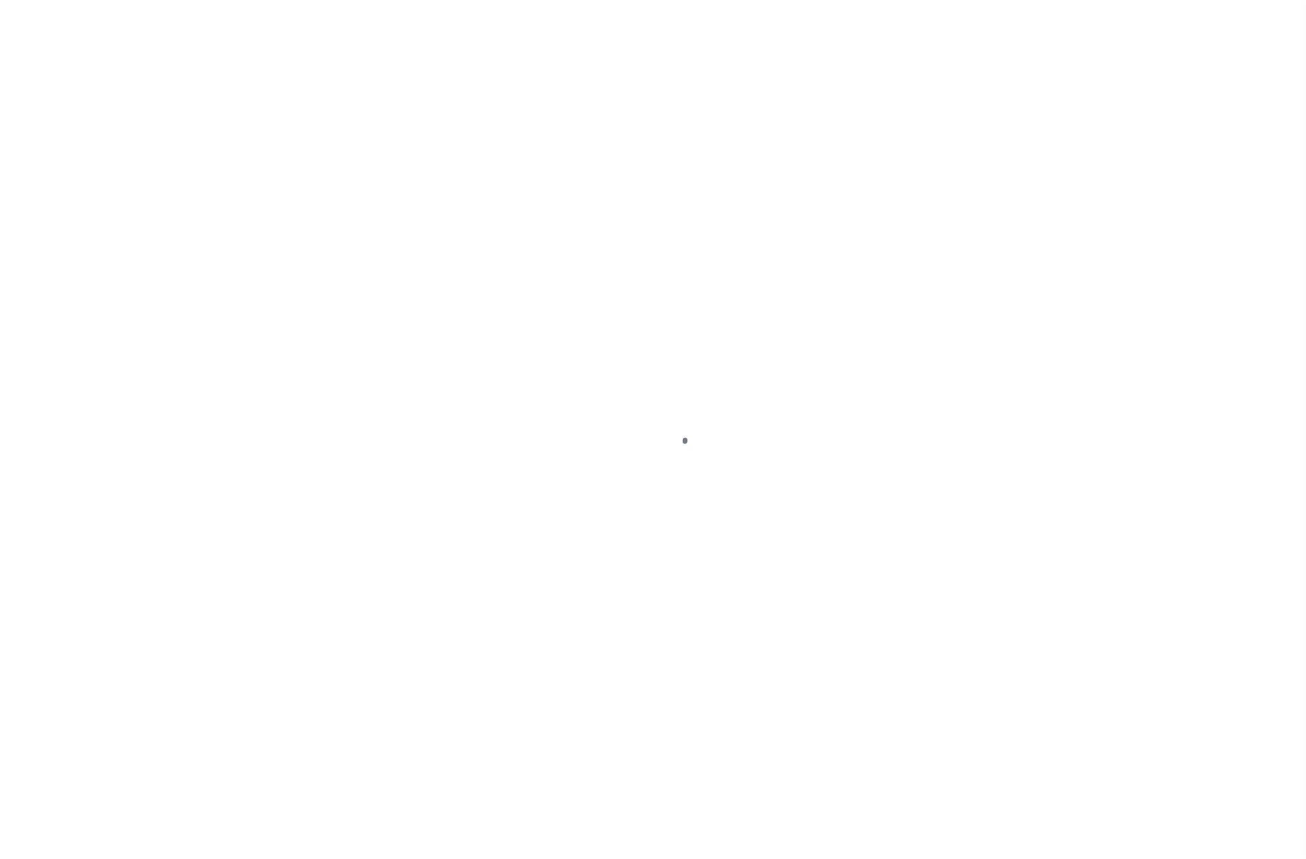
select select
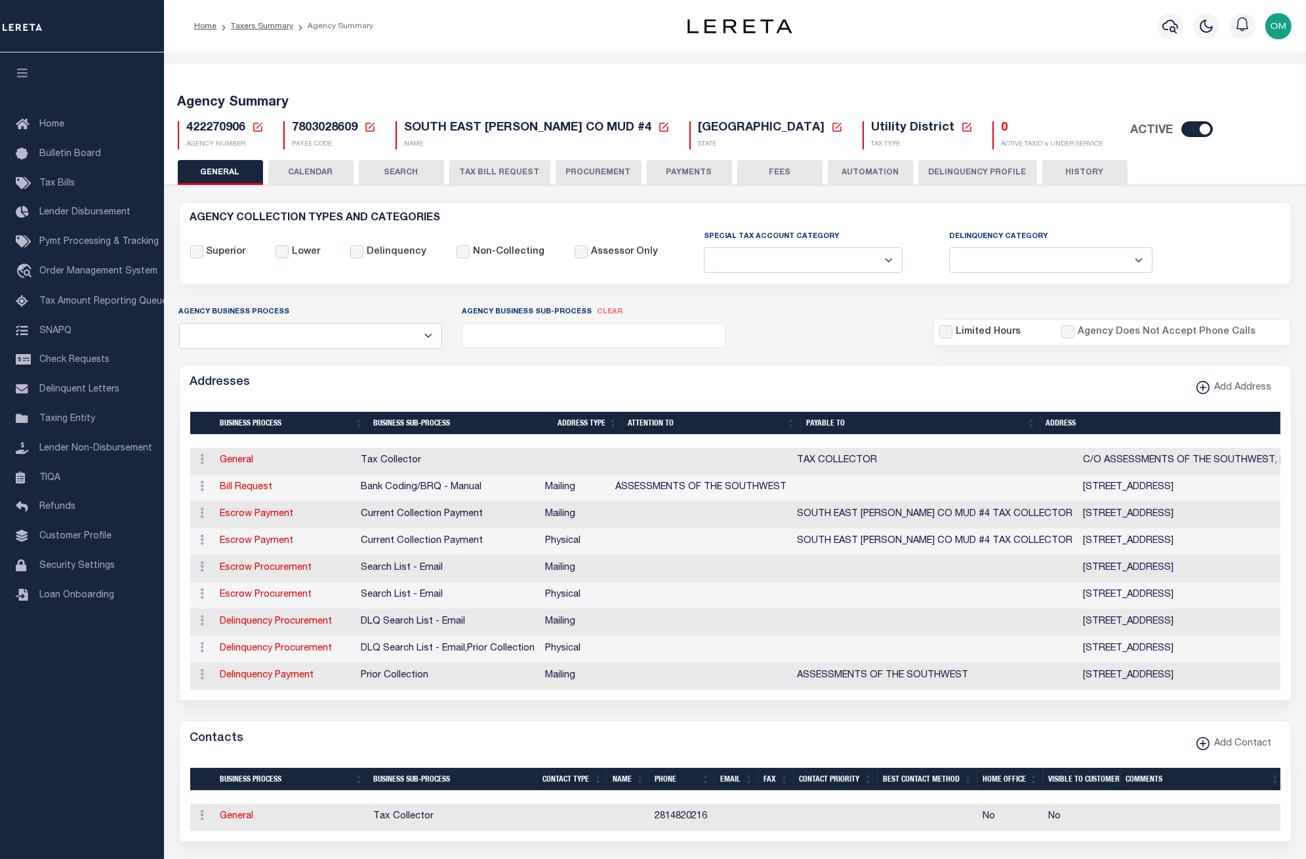
click at [315, 172] on button "CALENDAR" at bounding box center [310, 172] width 85 height 25
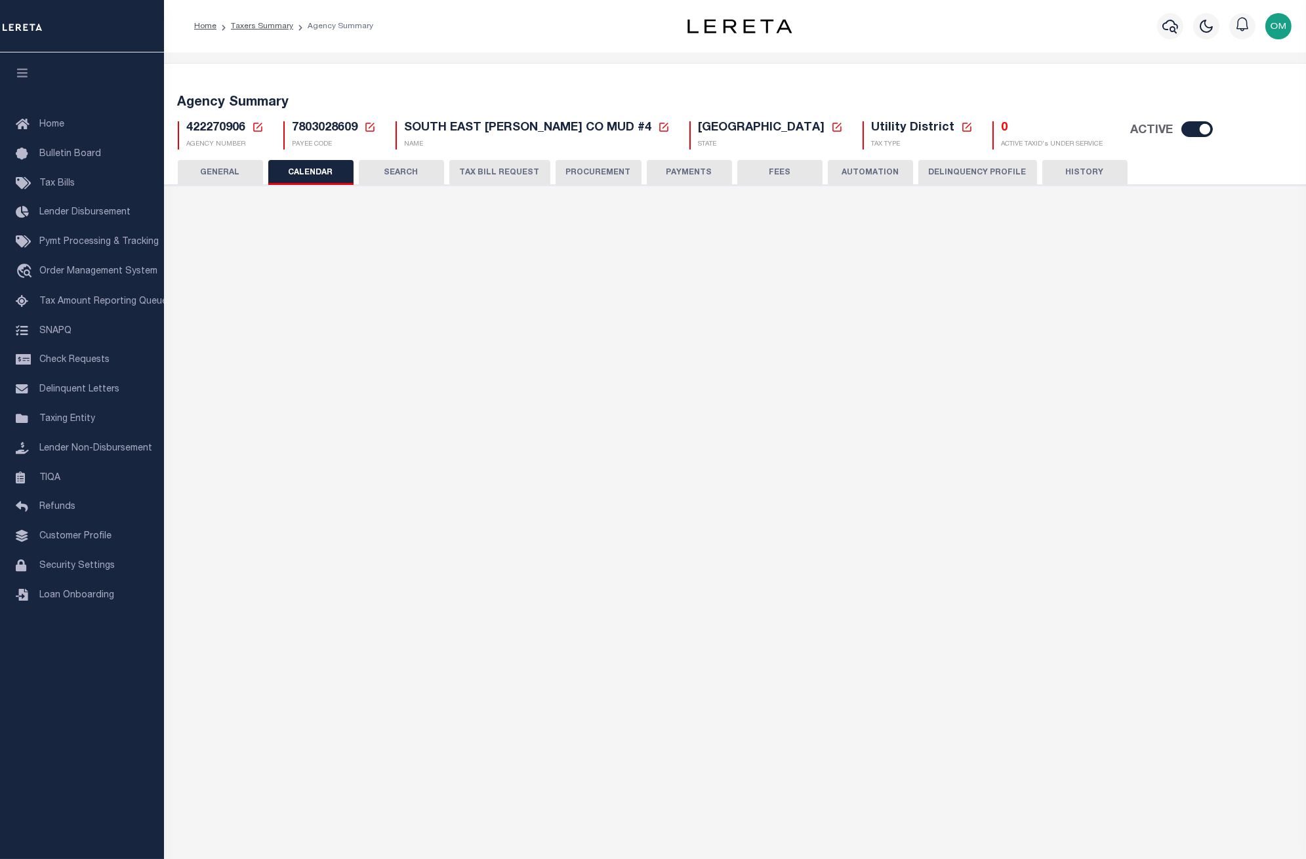
checkbox input "false"
type input "1"
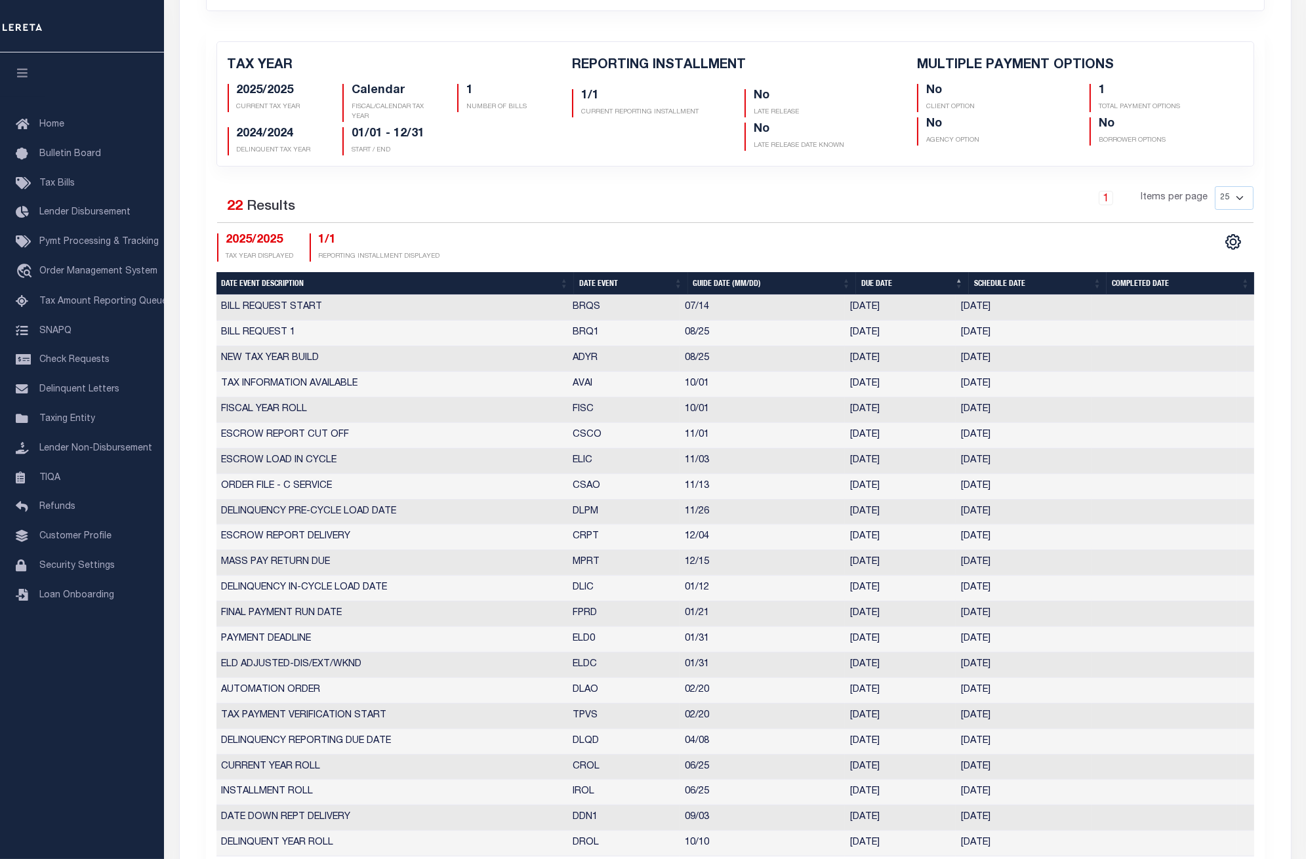
scroll to position [73, 0]
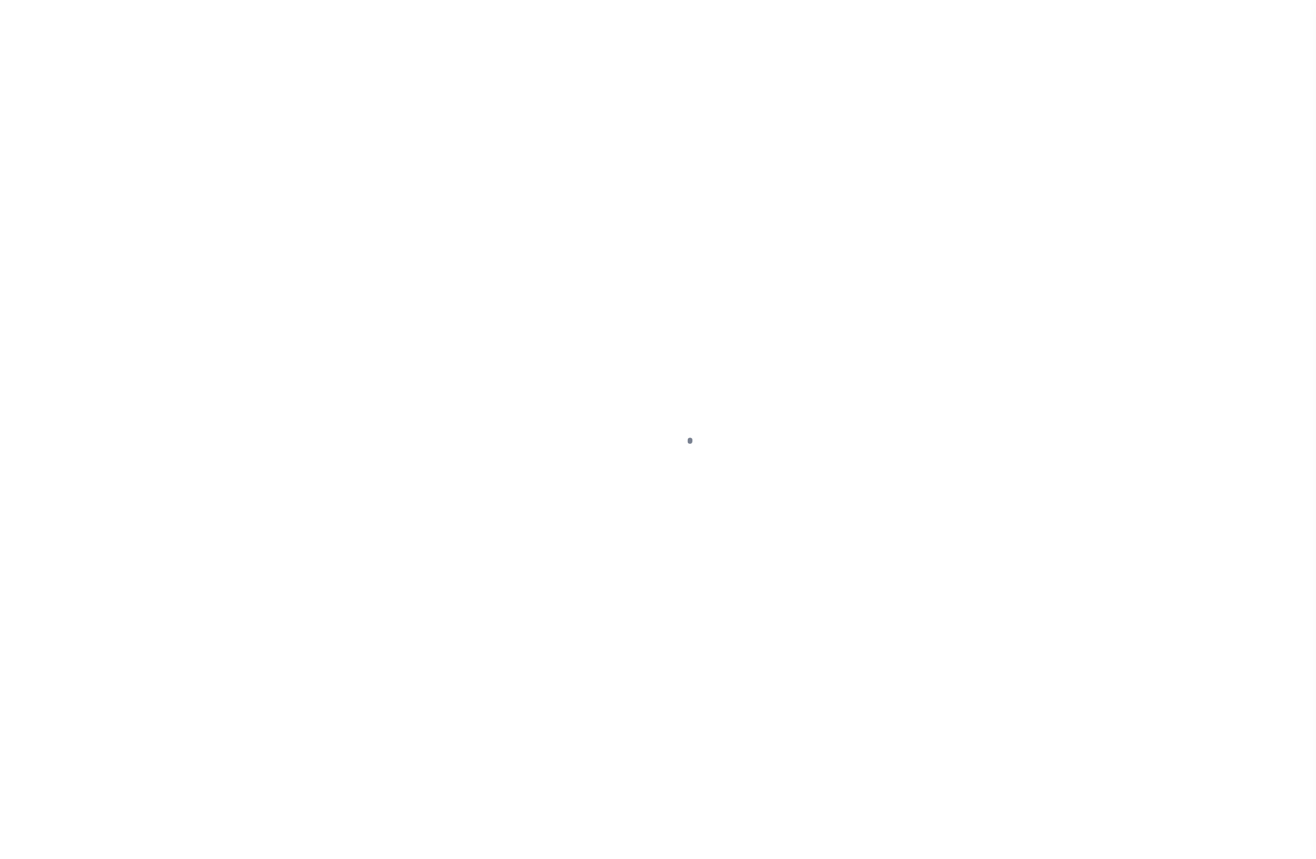
select select
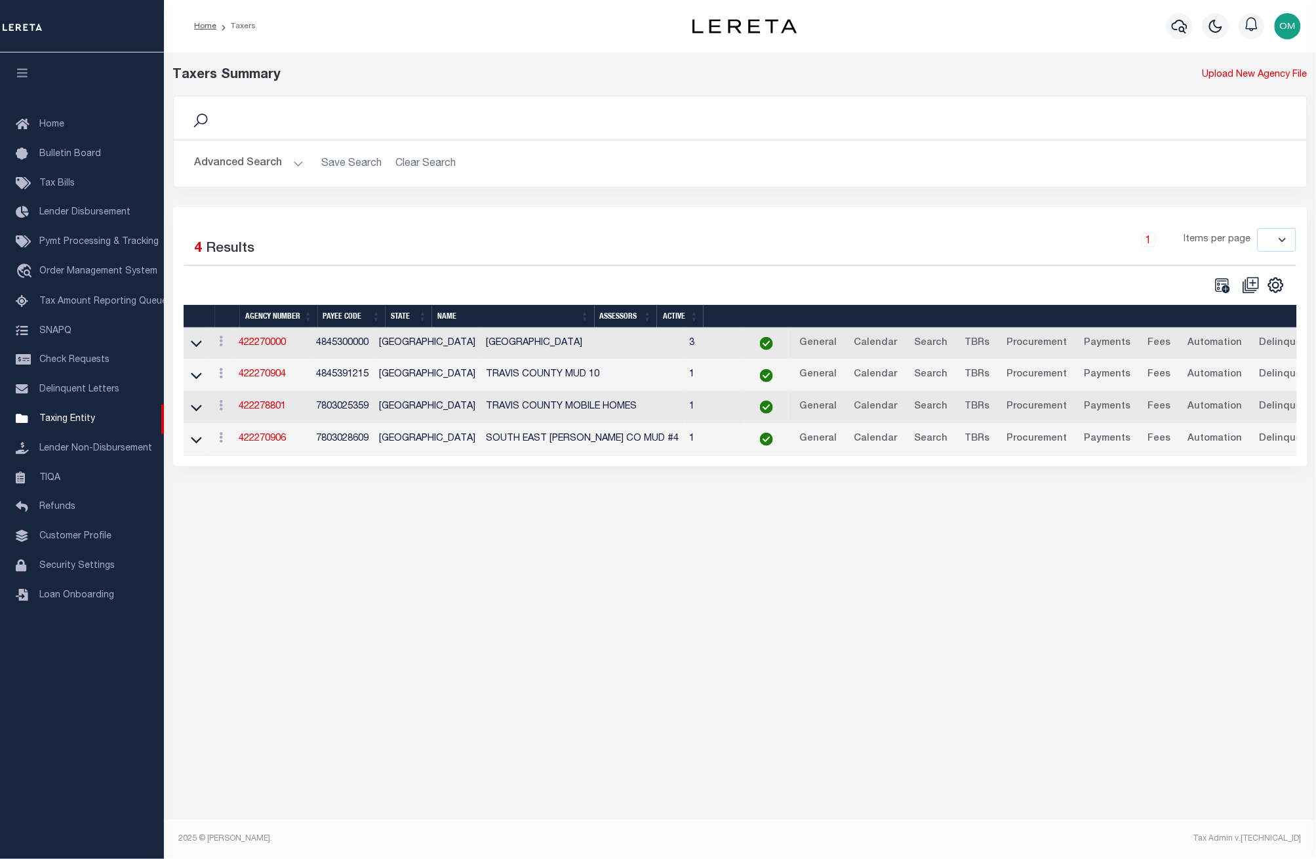
click at [290, 155] on button "Advanced Search" at bounding box center [249, 164] width 109 height 26
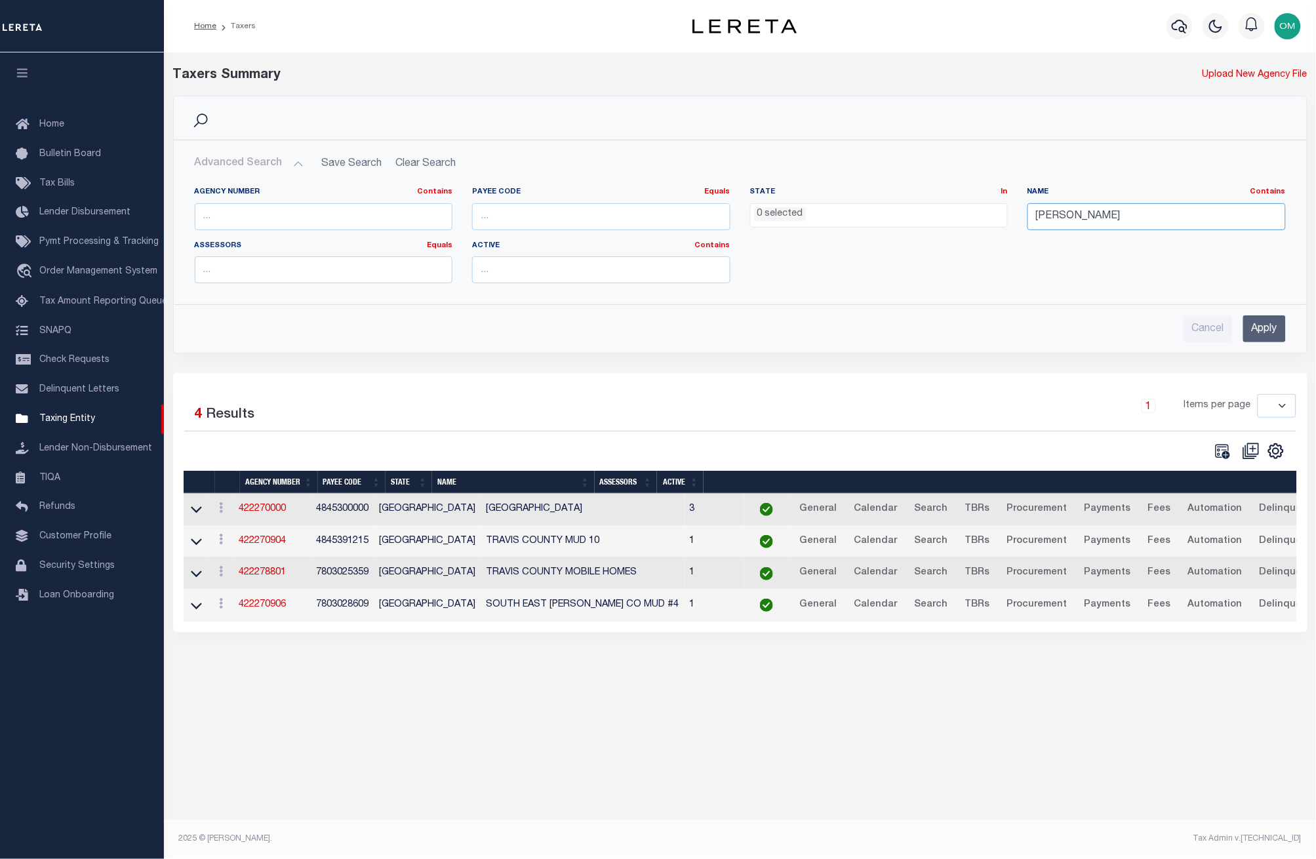
drag, startPoint x: 1097, startPoint y: 220, endPoint x: 988, endPoint y: 224, distance: 108.9
click at [988, 224] on div "Agency Number Contains Contains Is Payee Code Equals Equals Is Not Equal To Is …" at bounding box center [740, 240] width 1111 height 107
type input "[GEOGRAPHIC_DATA]"
click at [1257, 330] on input "Apply" at bounding box center [1264, 328] width 43 height 27
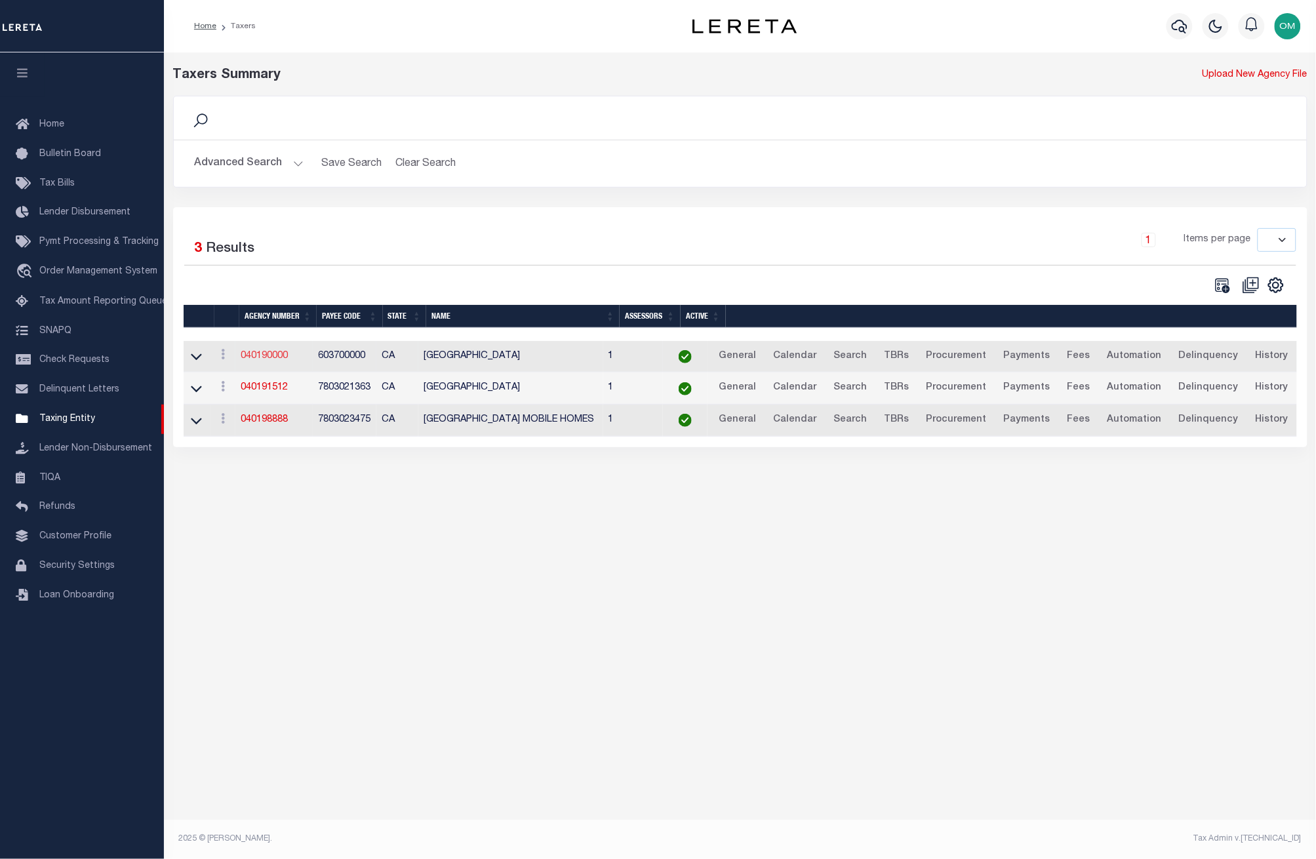
click at [270, 356] on link "040190000" at bounding box center [264, 356] width 47 height 9
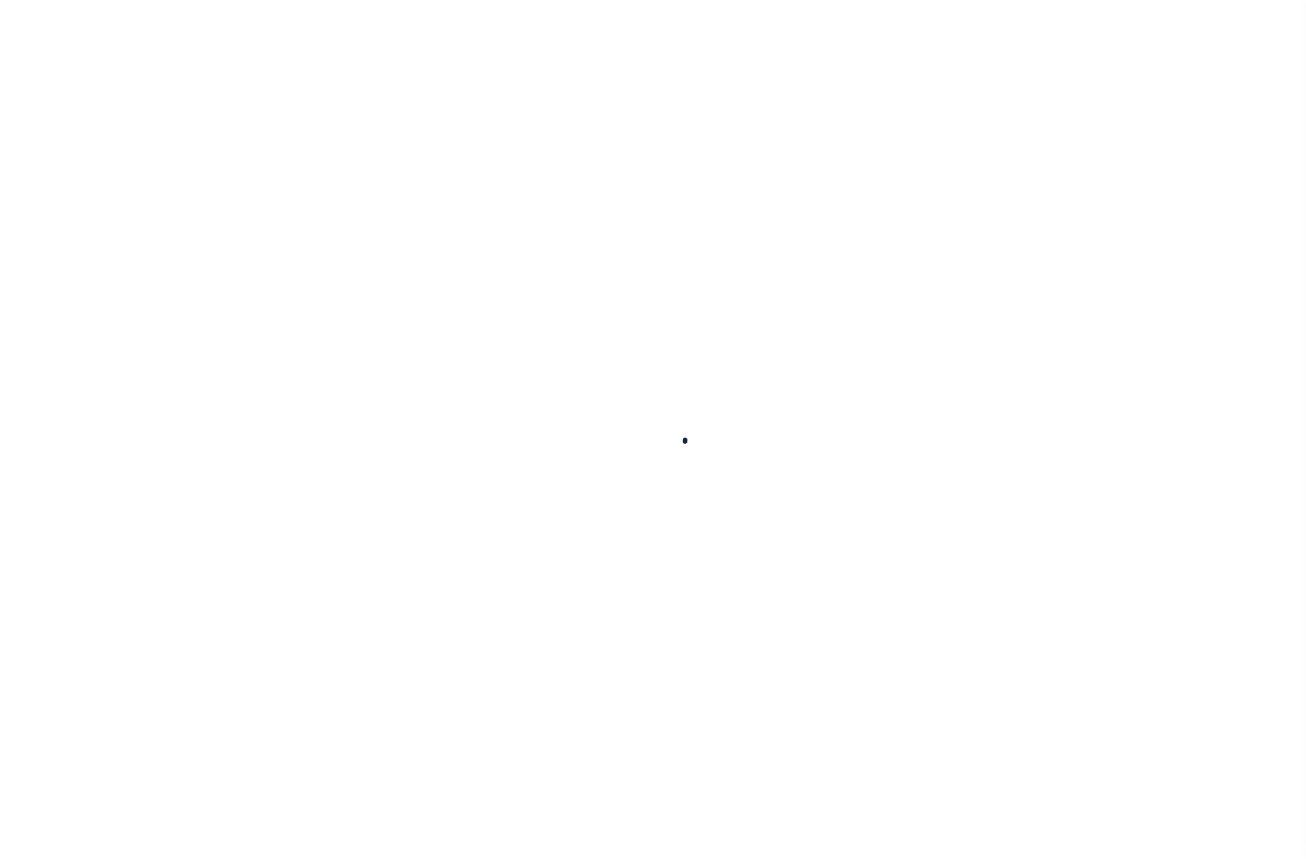
select select
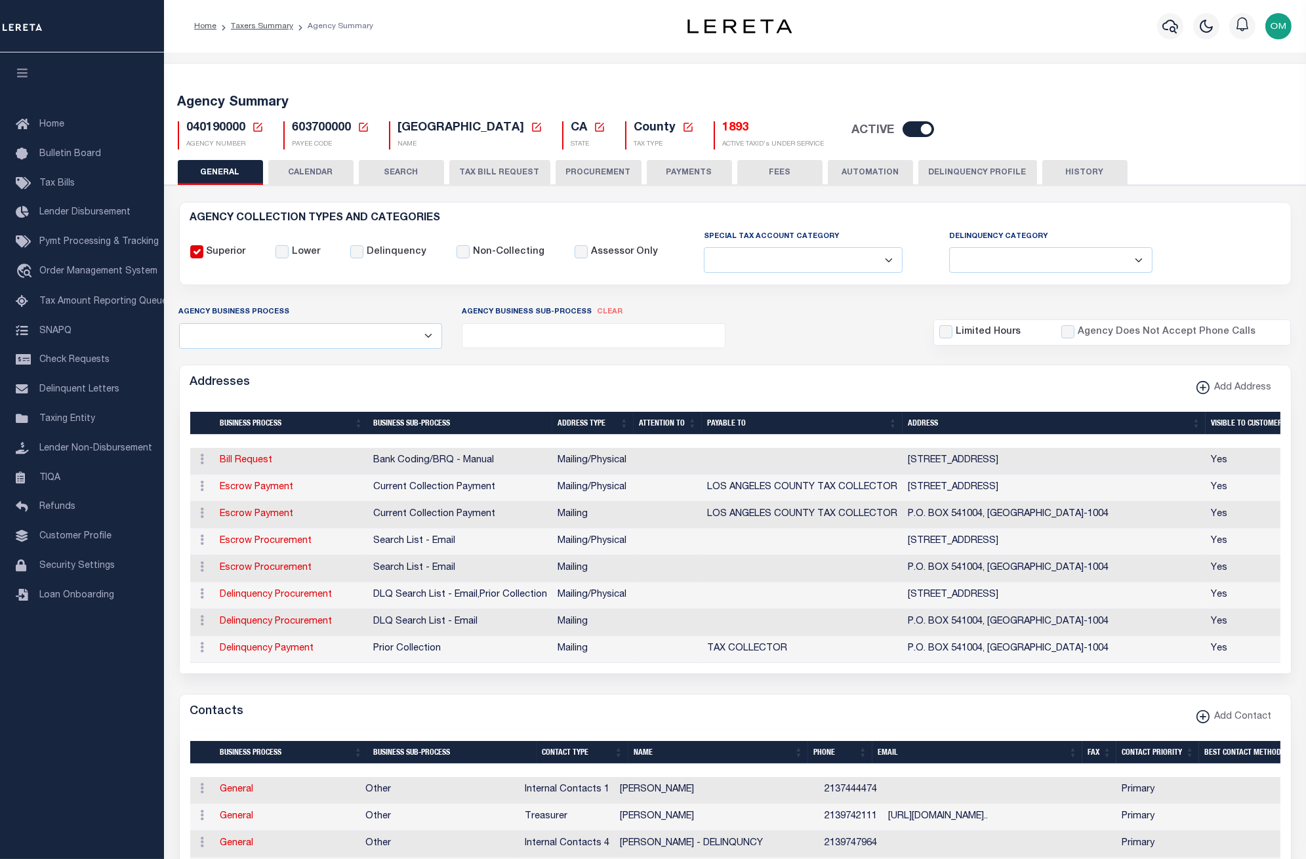
click at [335, 169] on button "CALENDAR" at bounding box center [310, 172] width 85 height 25
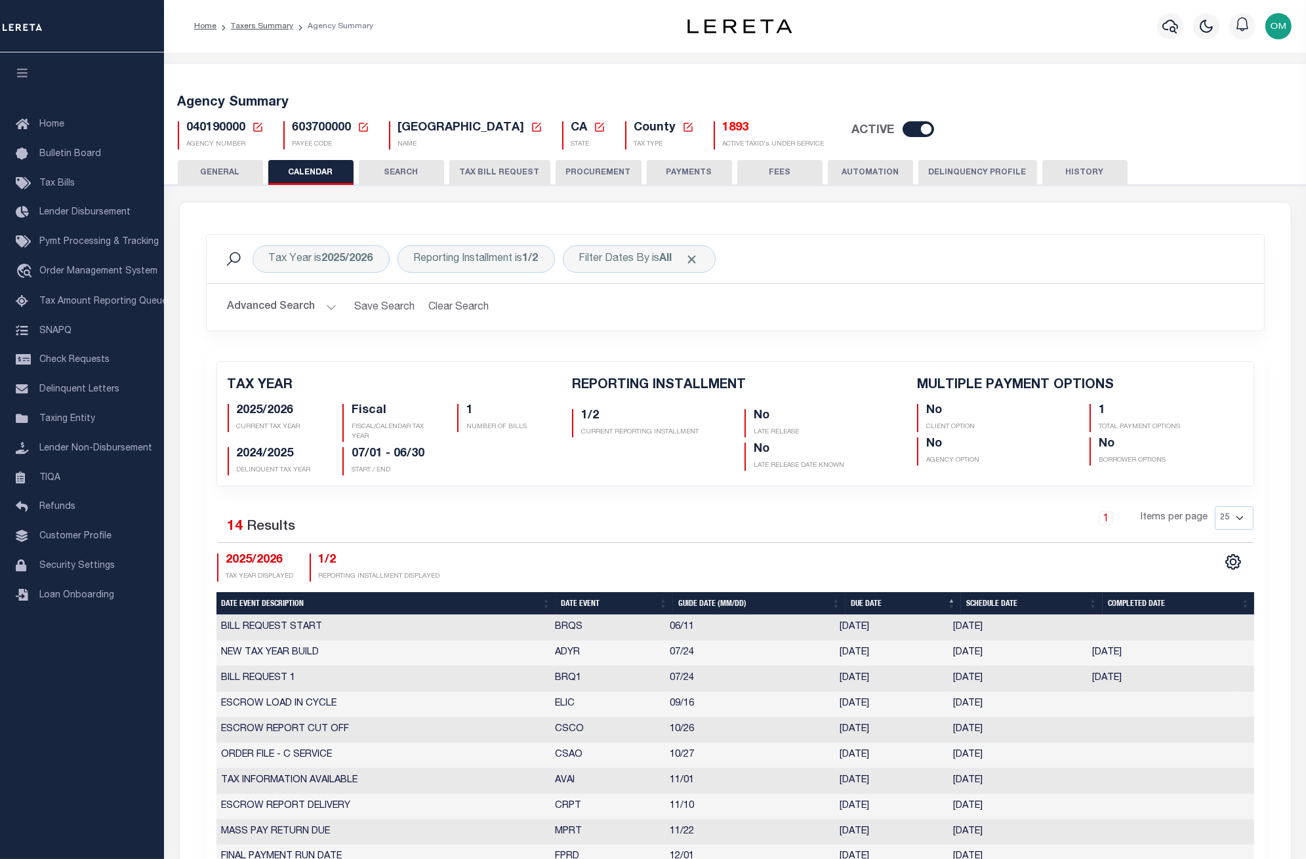
checkbox input "false"
type input "1"
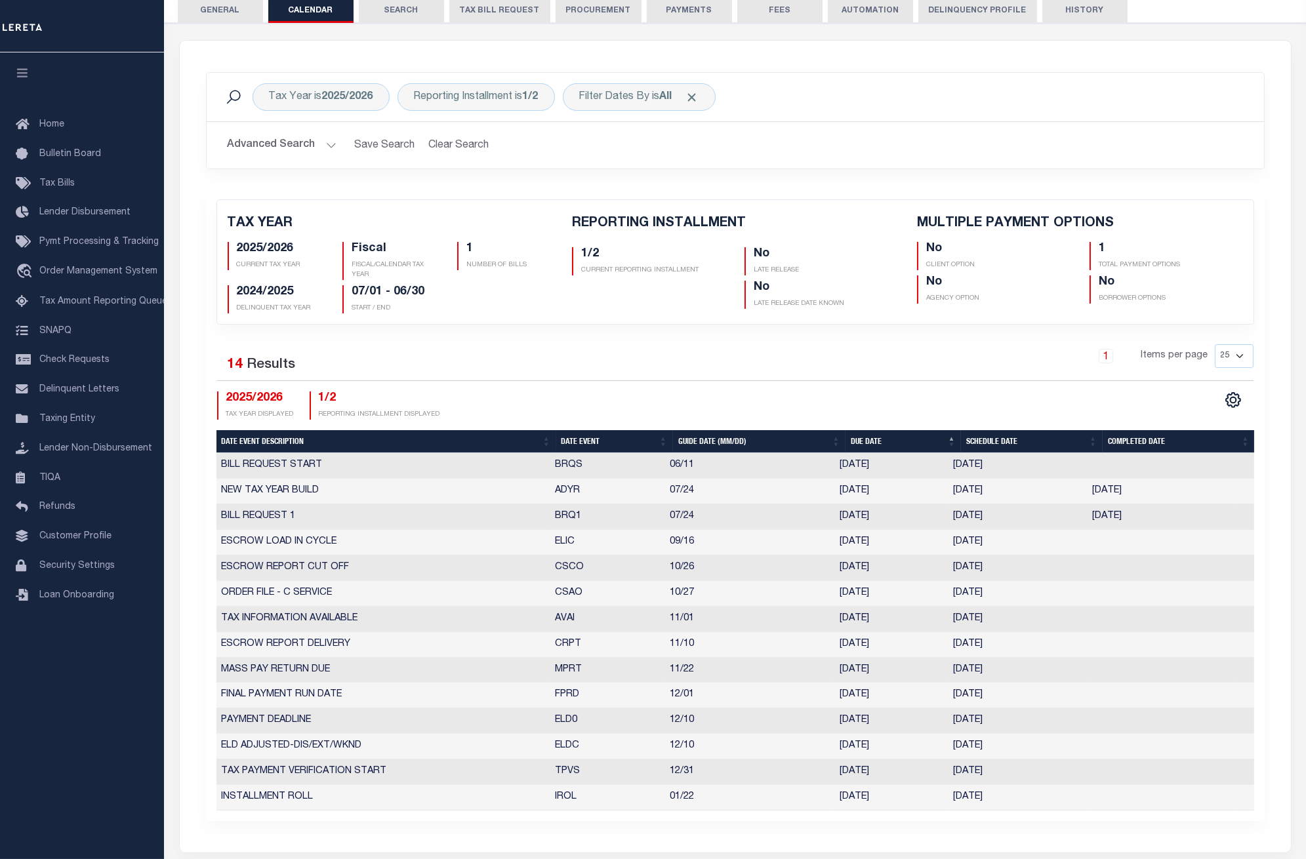
scroll to position [73, 0]
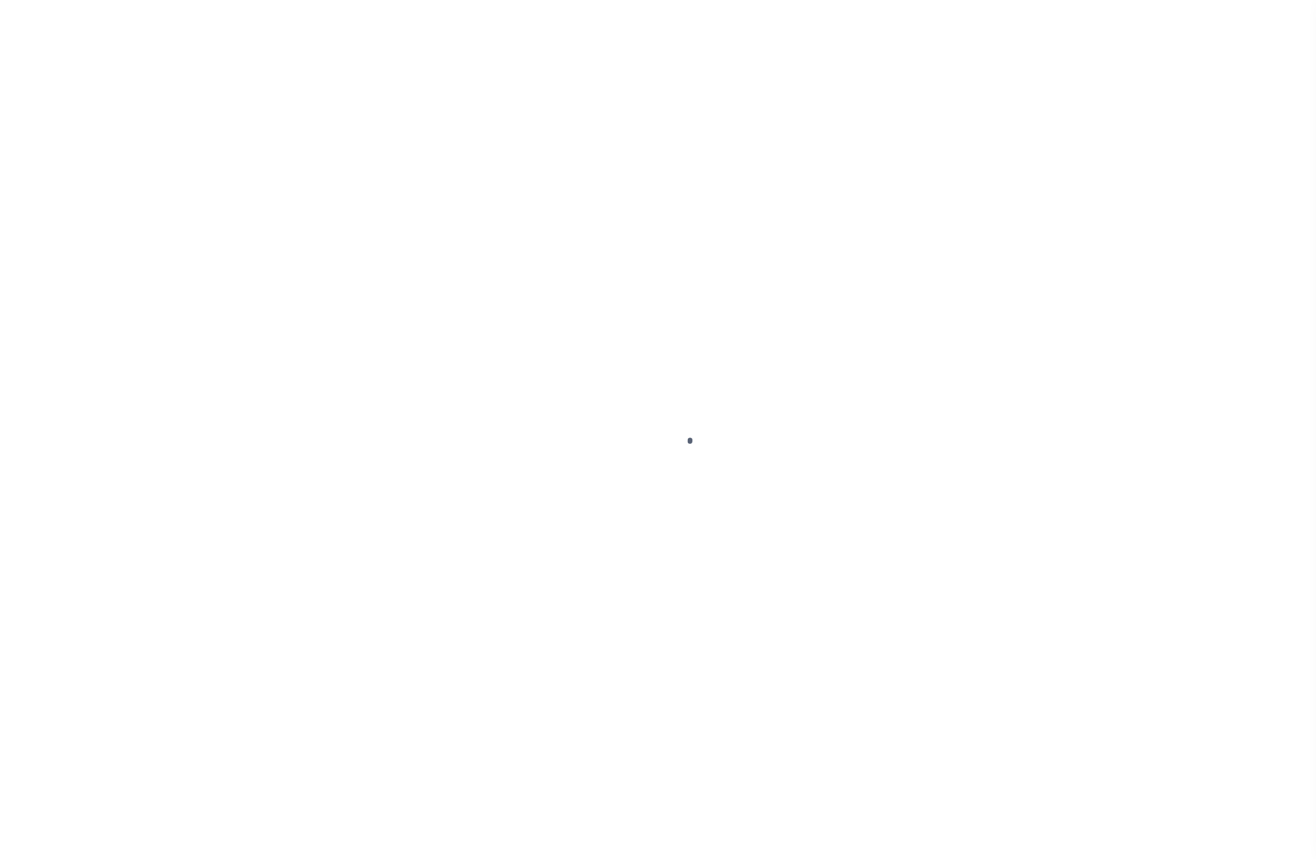
select select
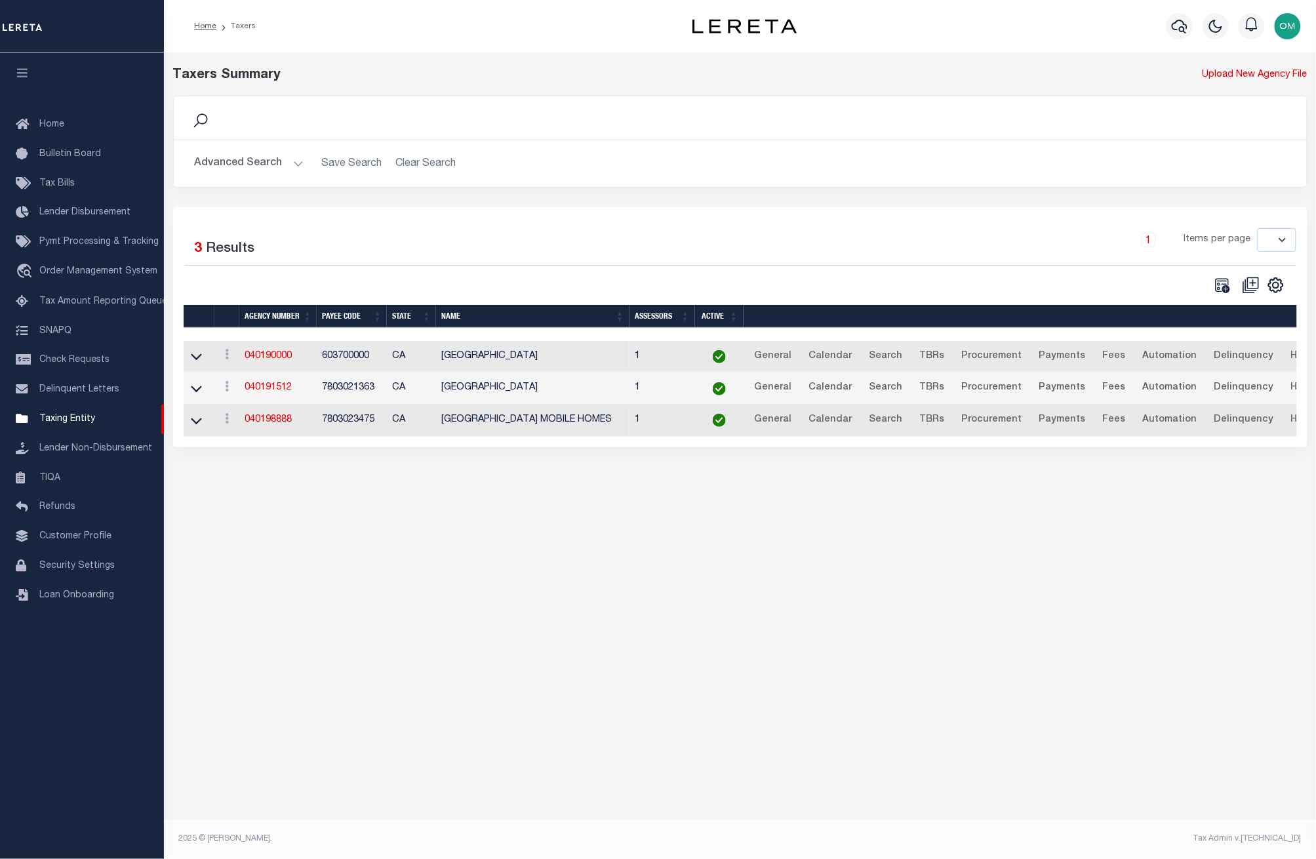
click at [294, 158] on button "Advanced Search" at bounding box center [249, 164] width 109 height 26
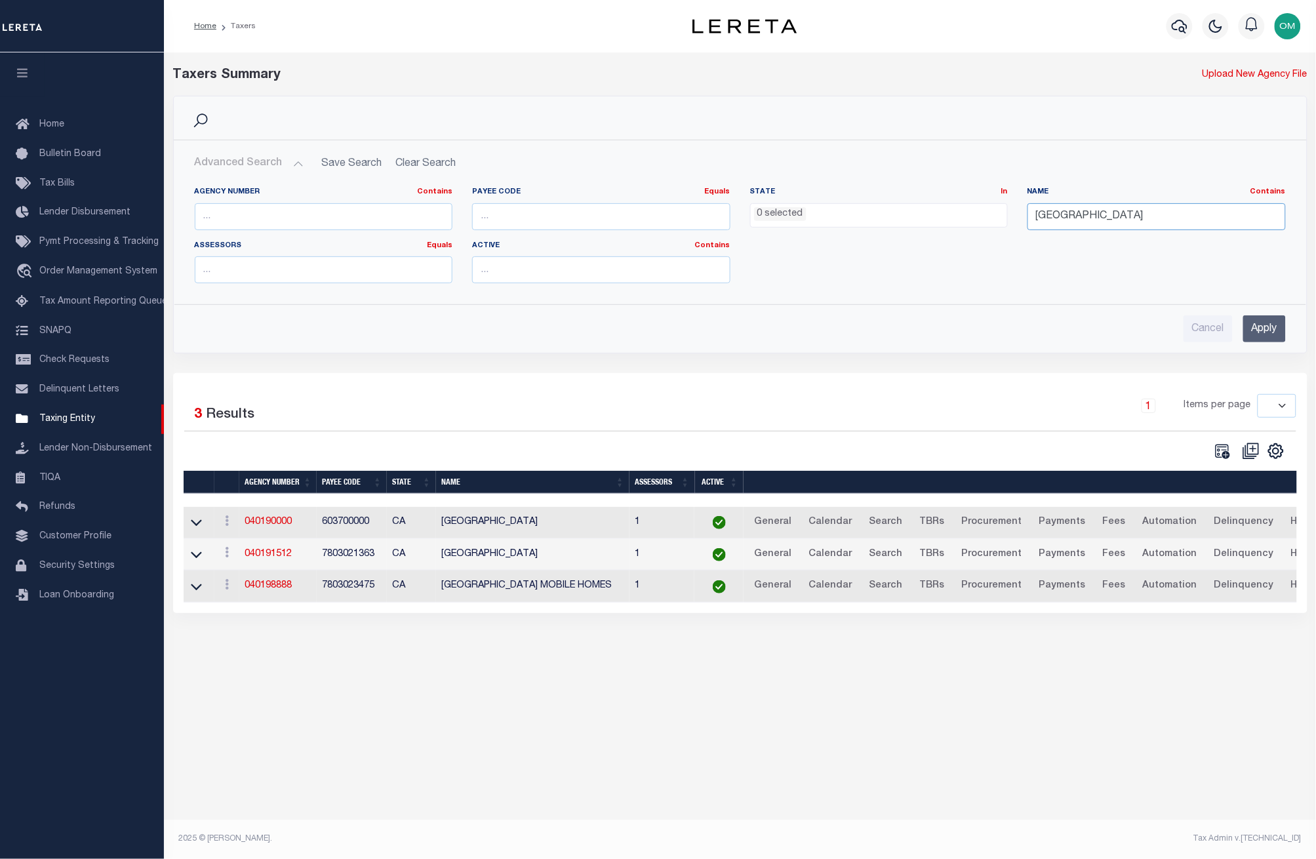
drag, startPoint x: 1127, startPoint y: 205, endPoint x: 944, endPoint y: 213, distance: 182.5
click at [944, 213] on div "Agency Number Contains Contains Is Payee Code Equals Equals Is Not Equal To Is …" at bounding box center [740, 240] width 1111 height 107
type input "washoe"
click at [1262, 332] on input "Apply" at bounding box center [1264, 328] width 43 height 27
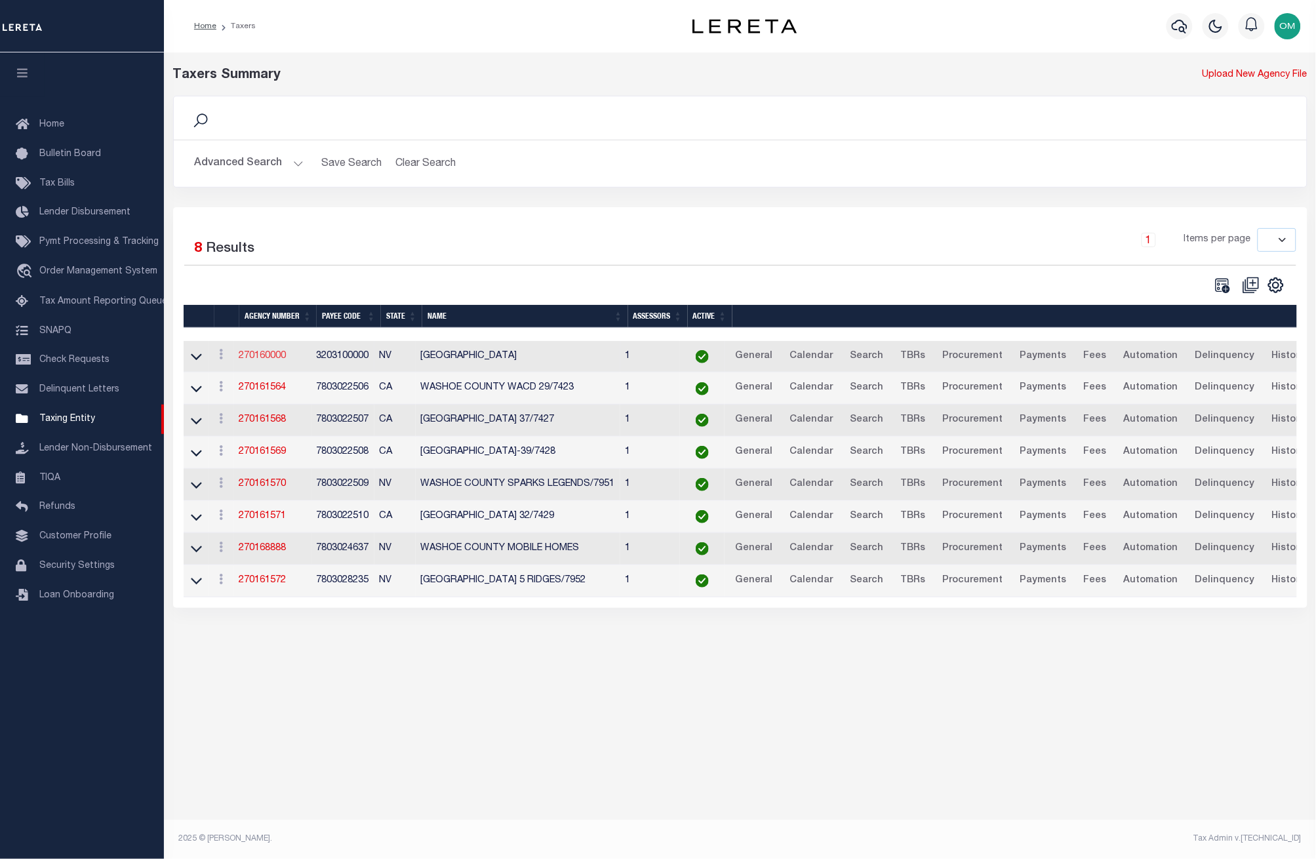
click at [266, 352] on link "270160000" at bounding box center [262, 356] width 47 height 9
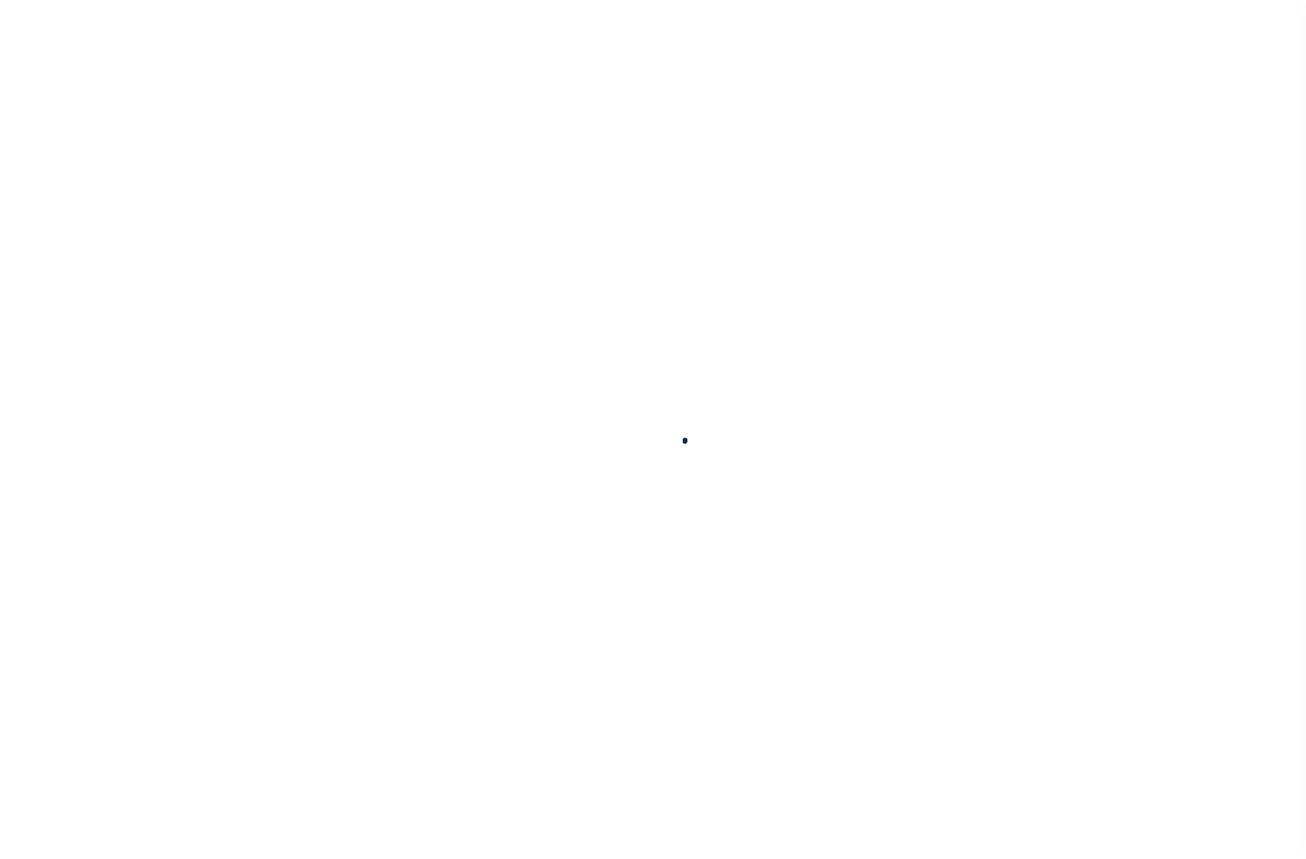
select select
checkbox input "false"
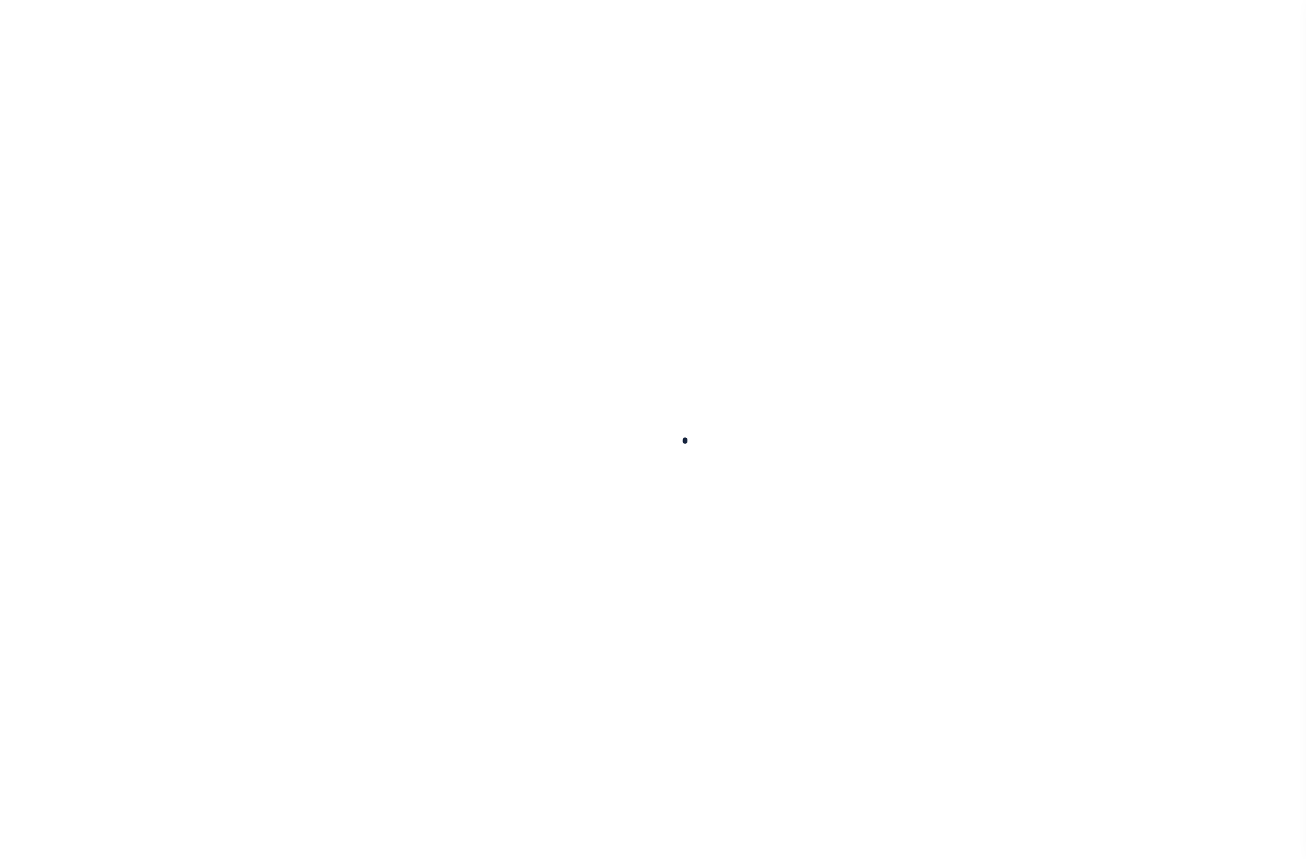
checkbox input "false"
type input "3203100000"
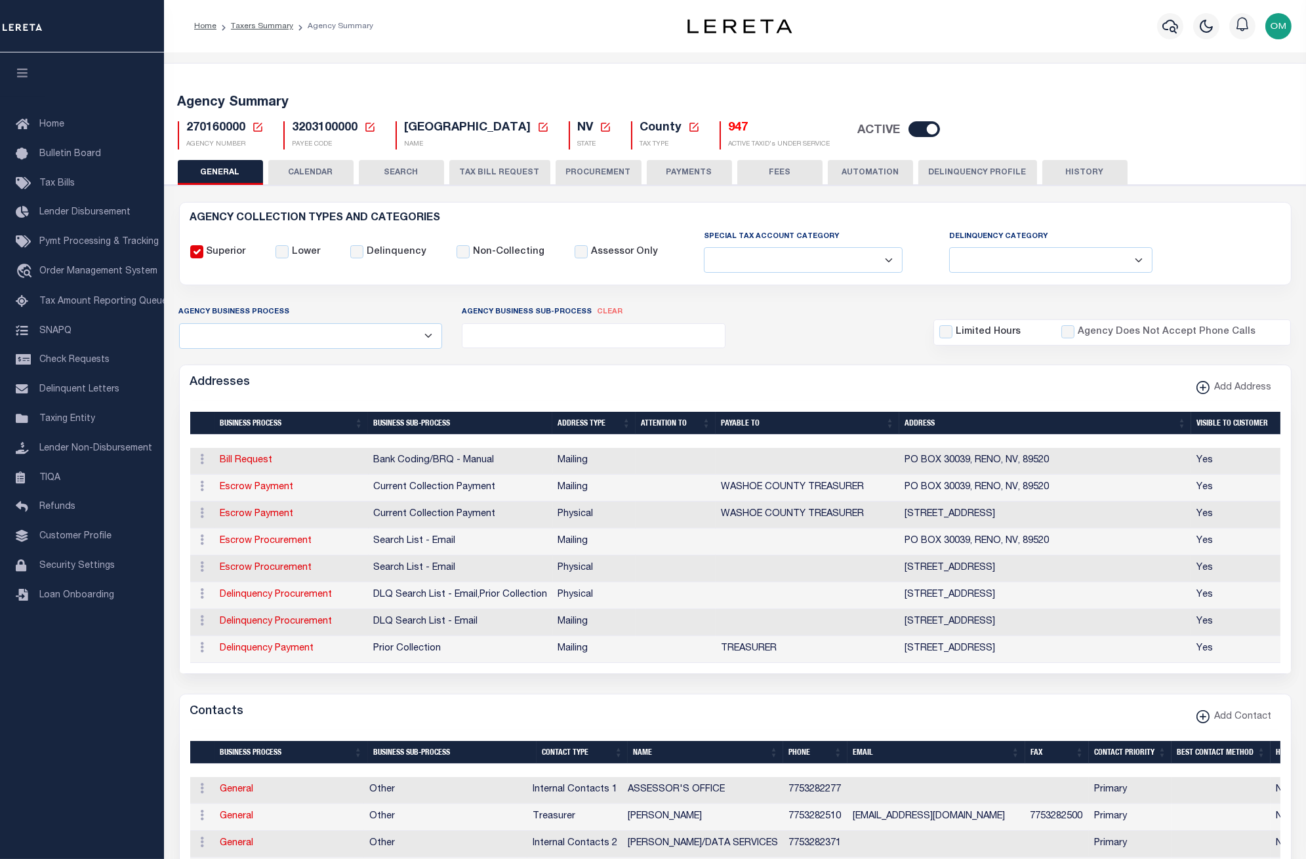
click at [316, 171] on button "CALENDAR" at bounding box center [310, 172] width 85 height 25
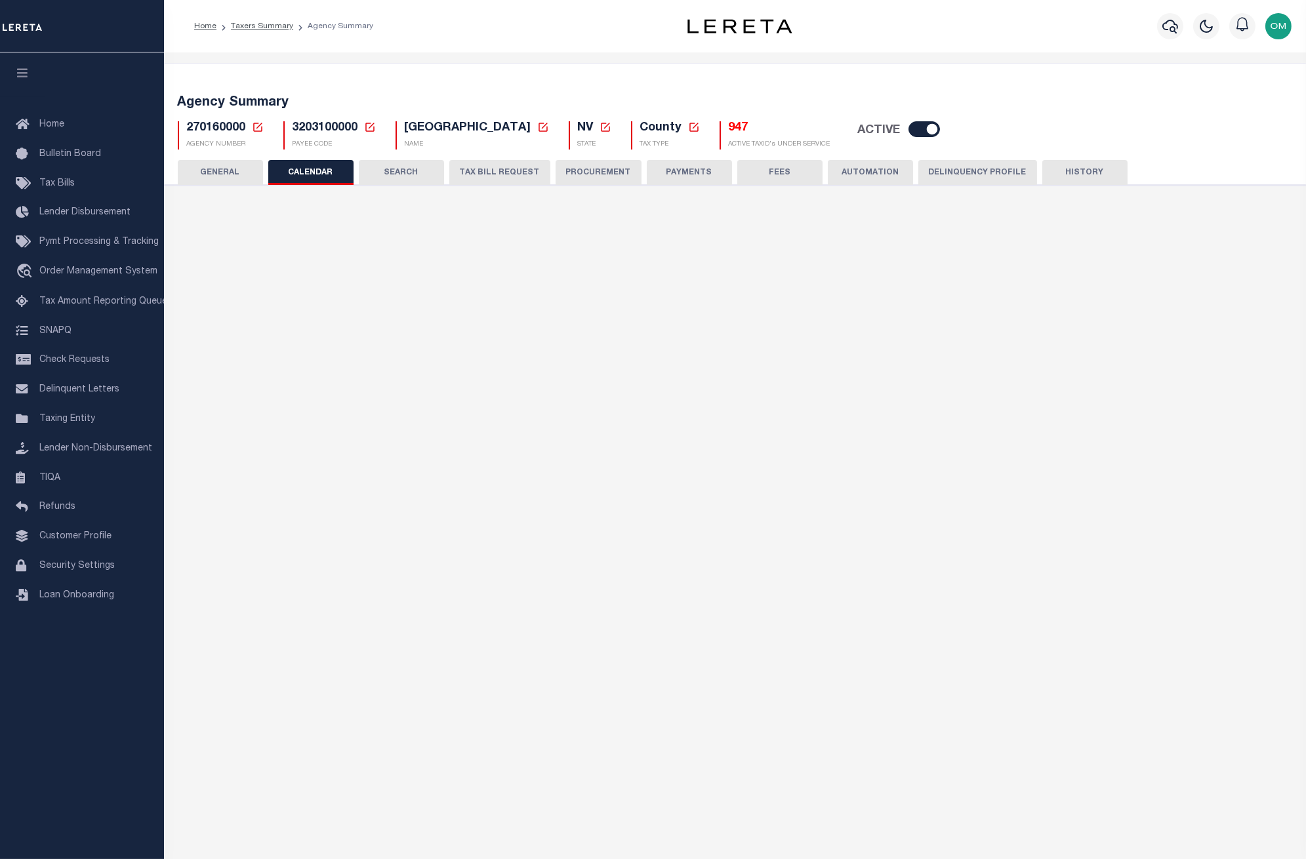
checkbox input "false"
type input "1"
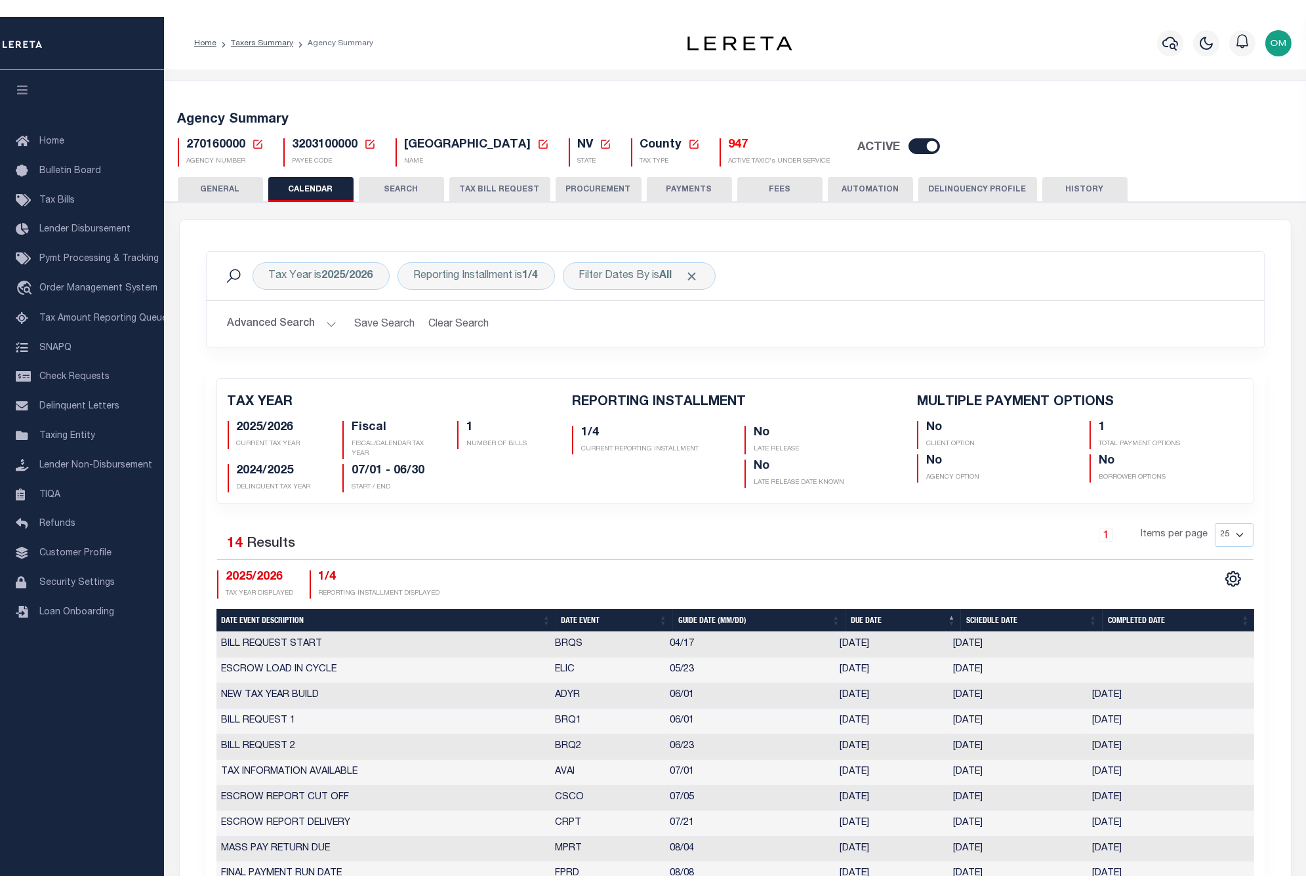
scroll to position [73, 0]
